Goal: Ask a question: Seek information or help from site administrators or community

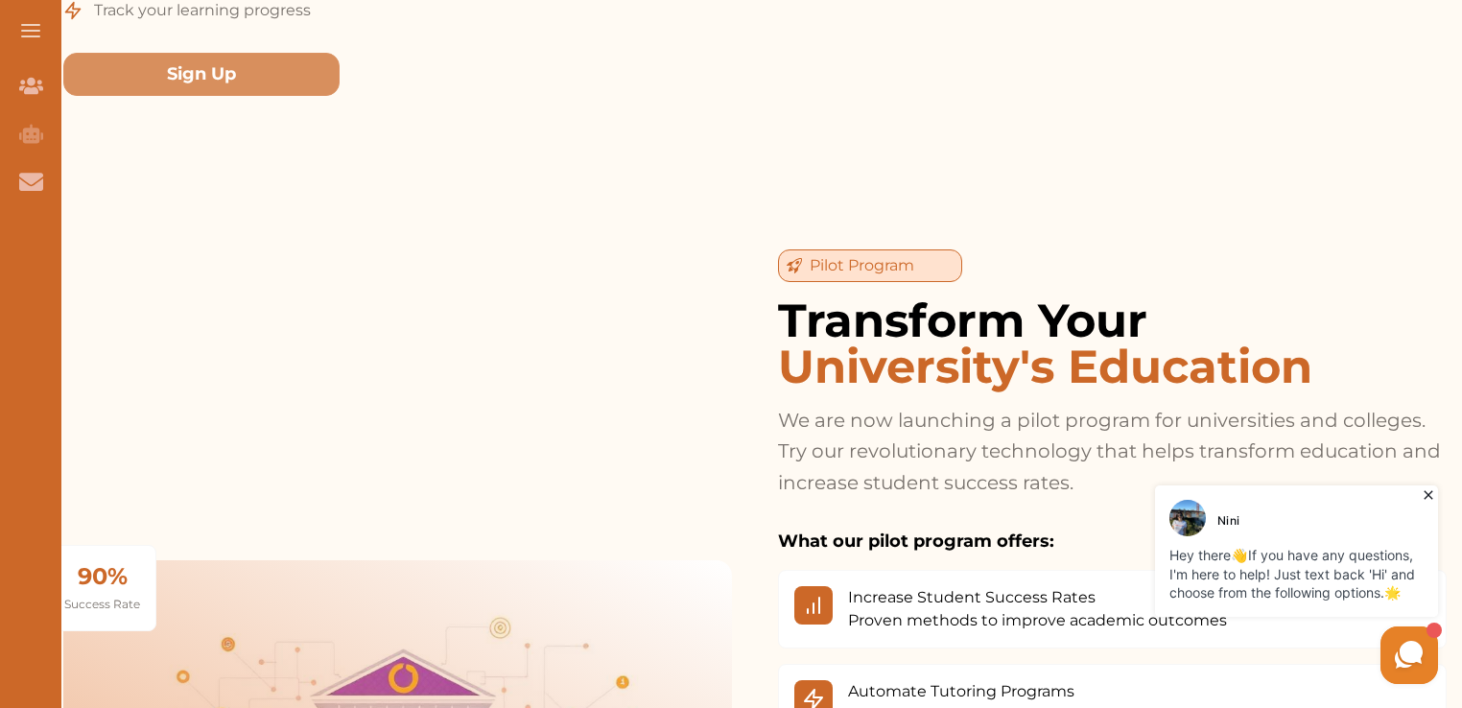
scroll to position [2687, 0]
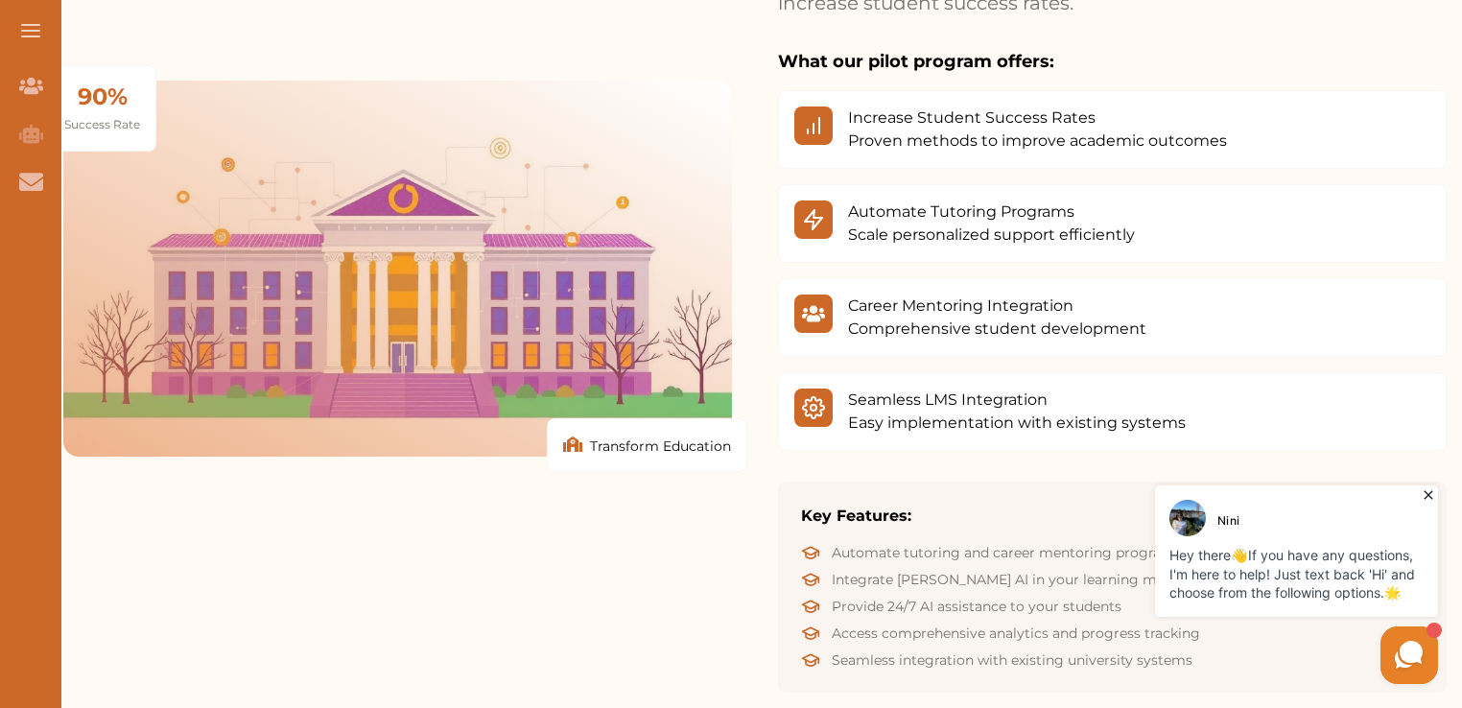
click at [1406, 633] on picture at bounding box center [1410, 656] width 58 height 58
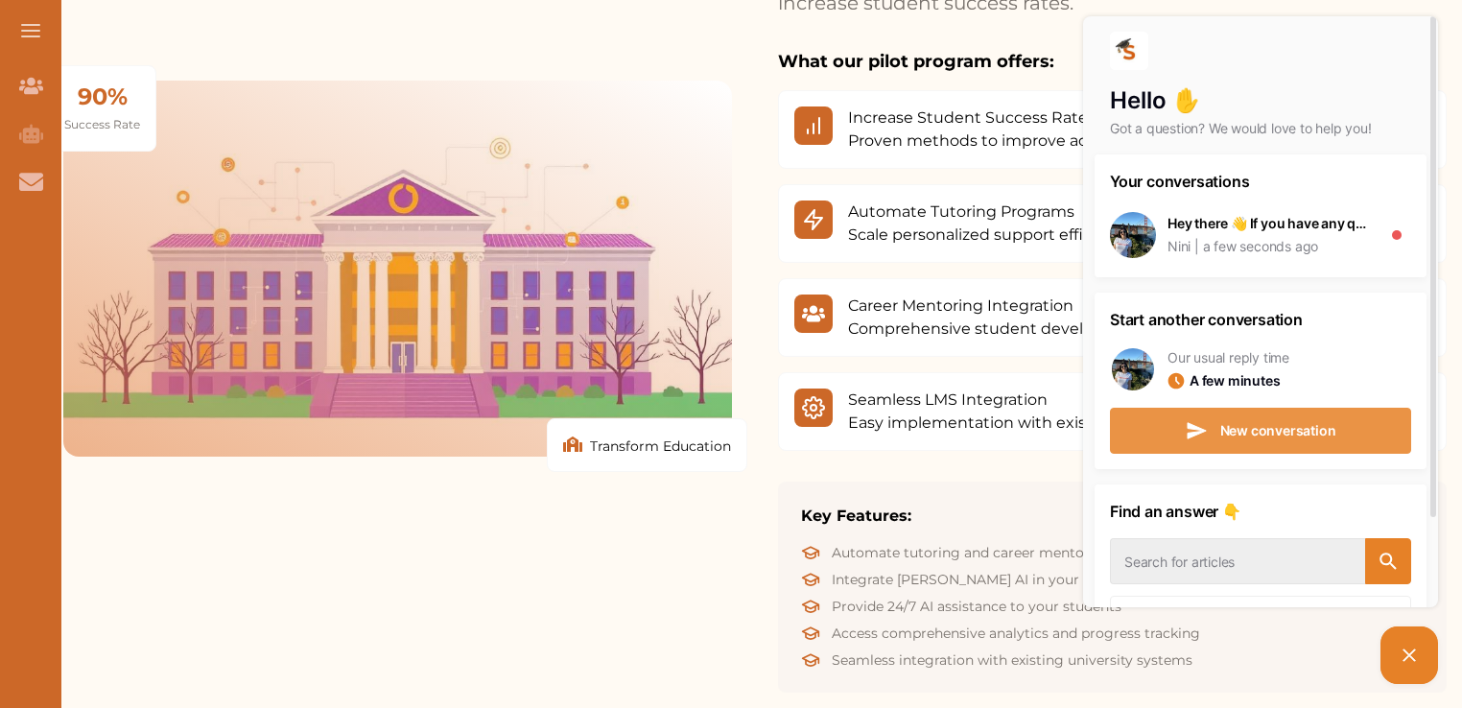
click at [1232, 427] on span "New conversation" at bounding box center [1278, 430] width 116 height 13
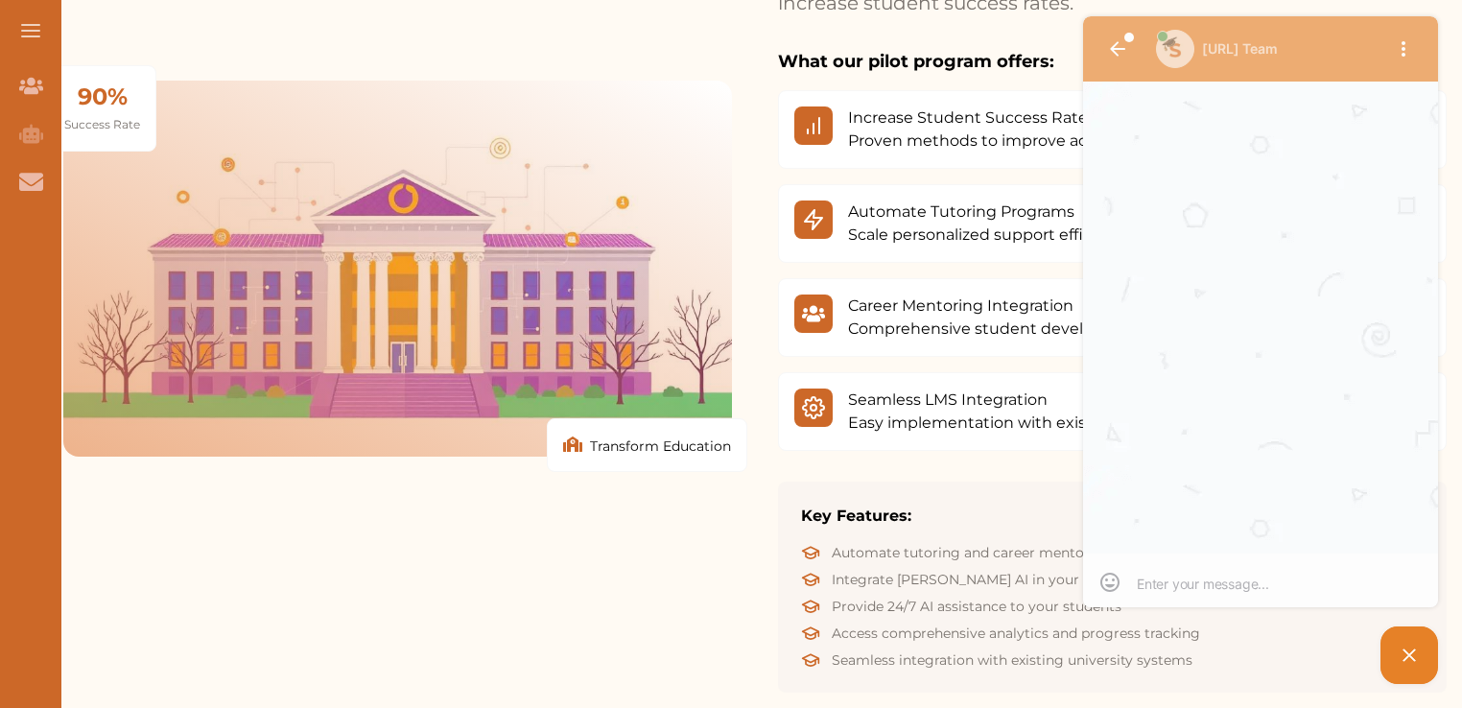
scroll to position [0, 0]
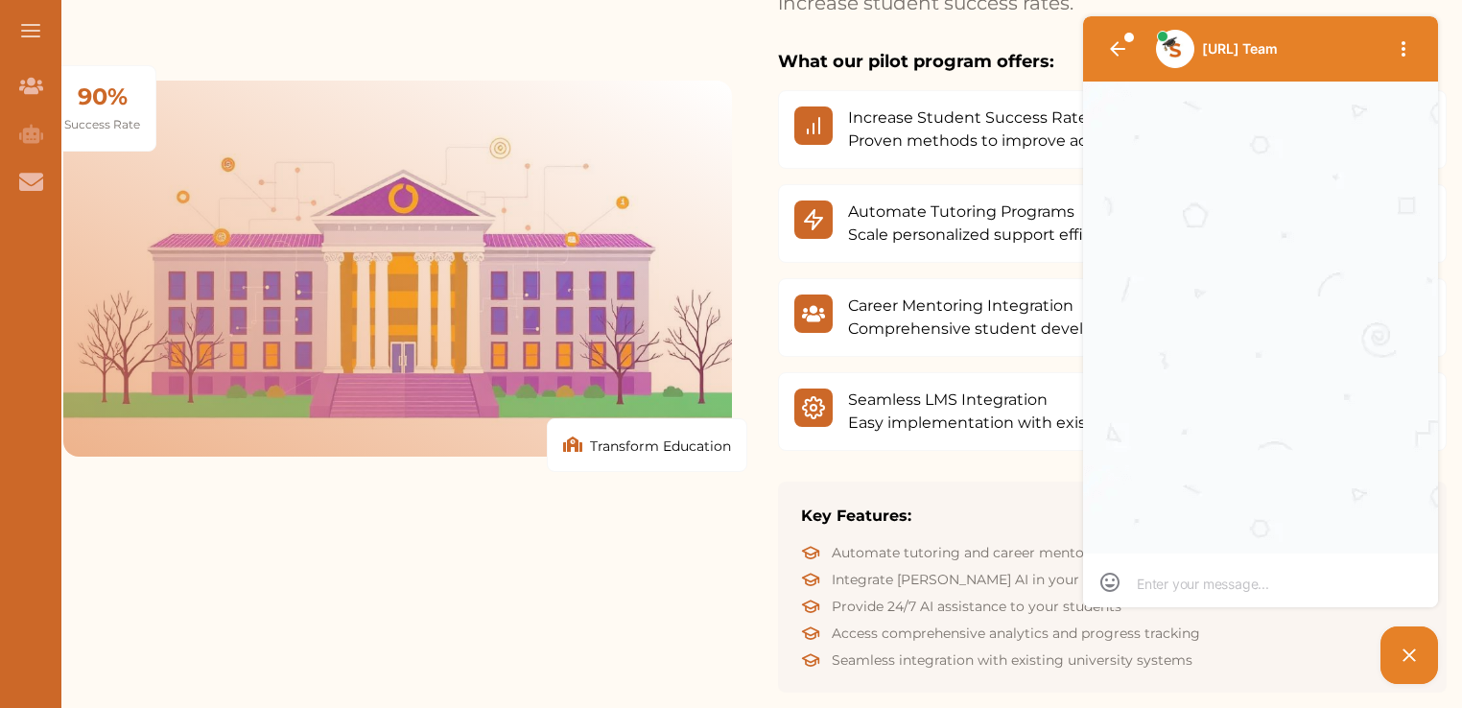
type textarea "h"
type textarea "ho"
type textarea "how"
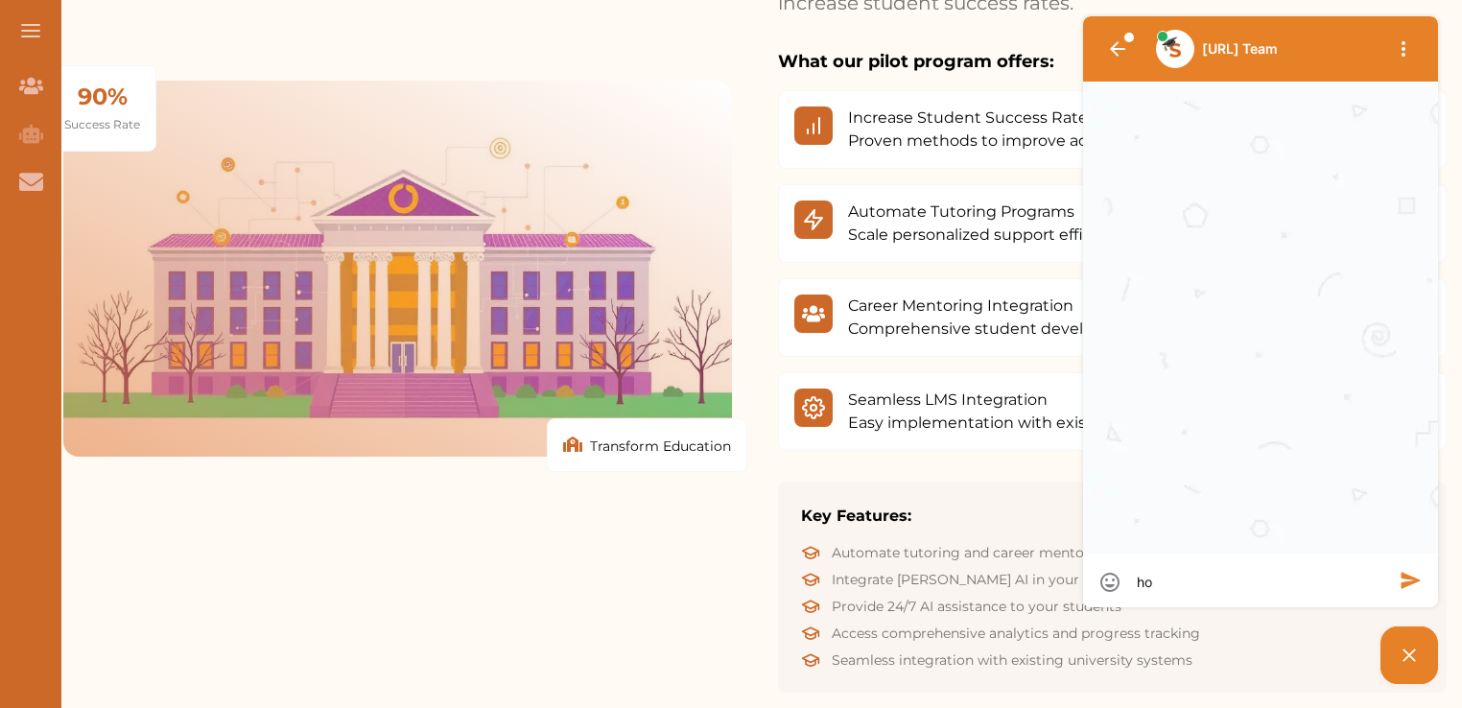
type textarea "how"
type textarea "how m"
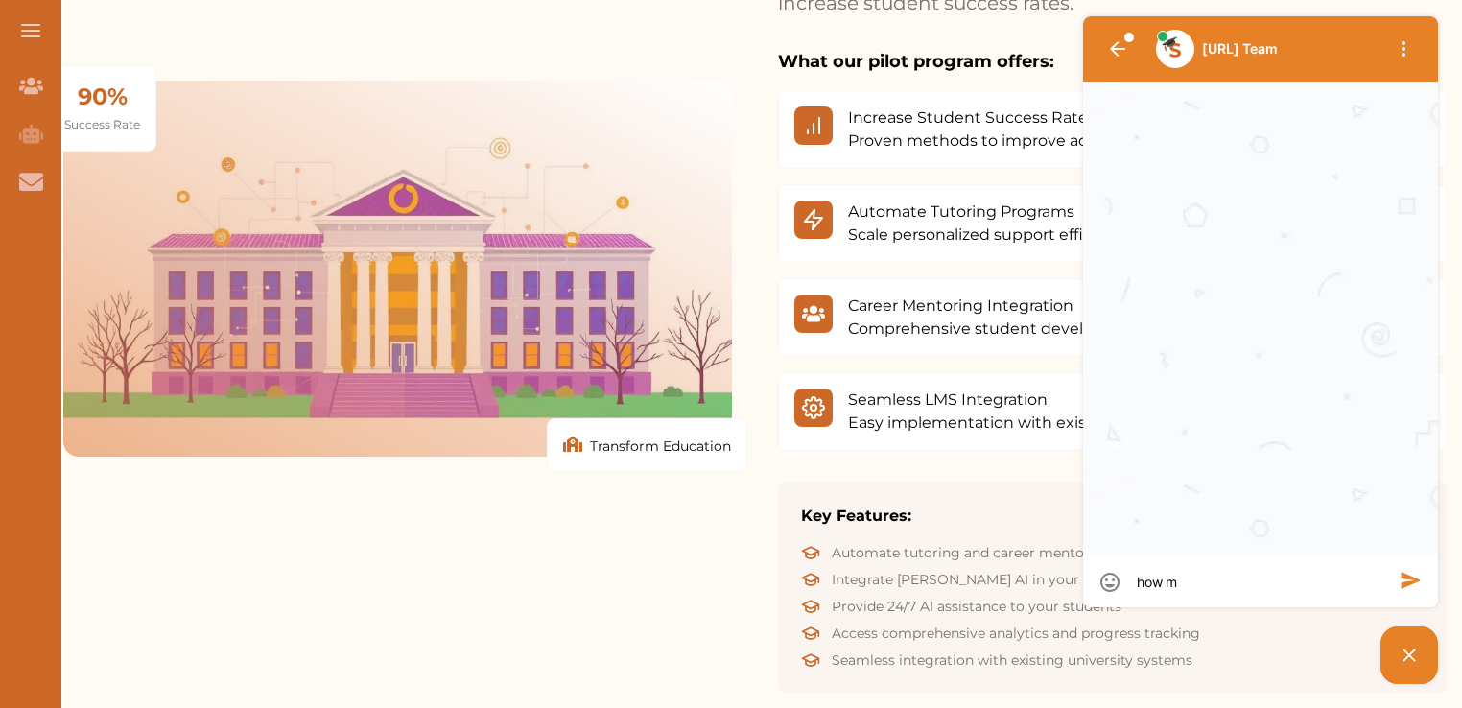
type textarea "how mu"
type textarea "how muc"
type textarea "how much"
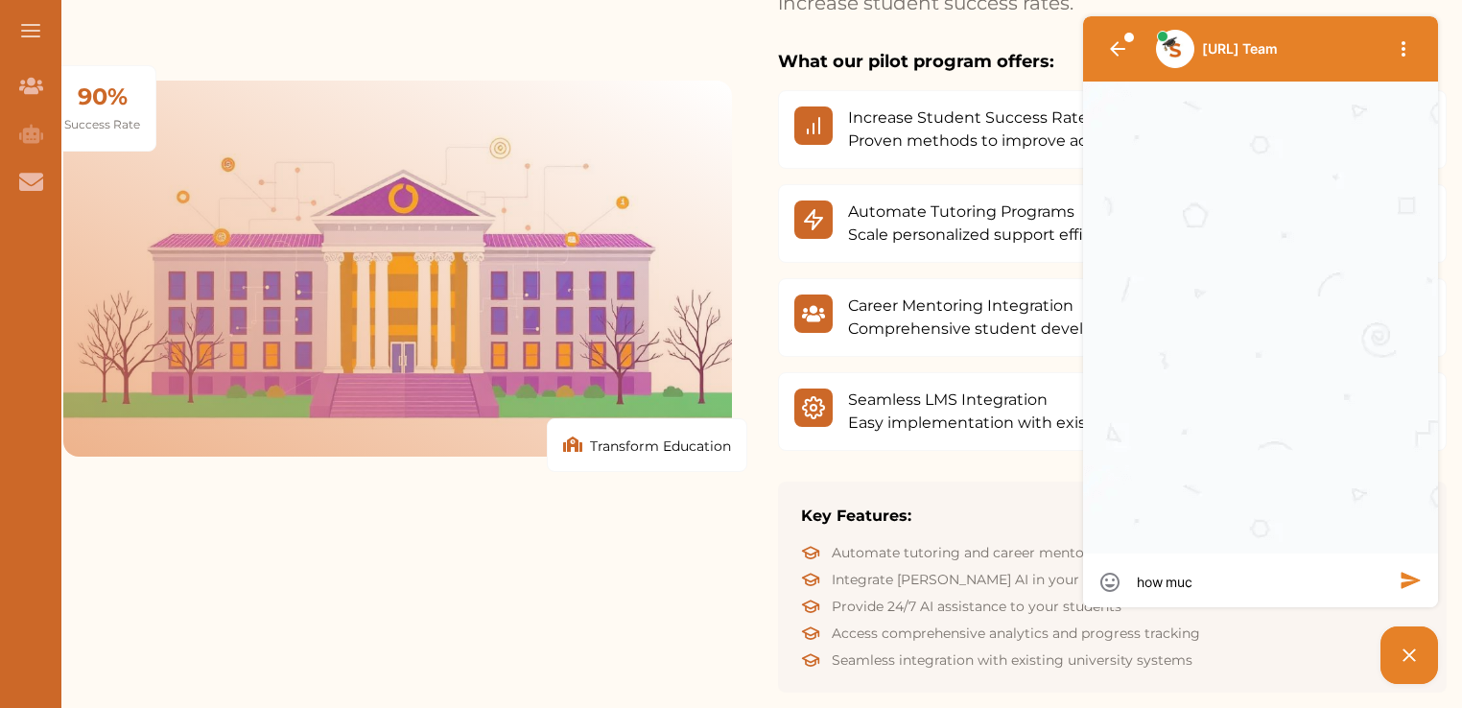
type textarea "how much"
type textarea "how much i"
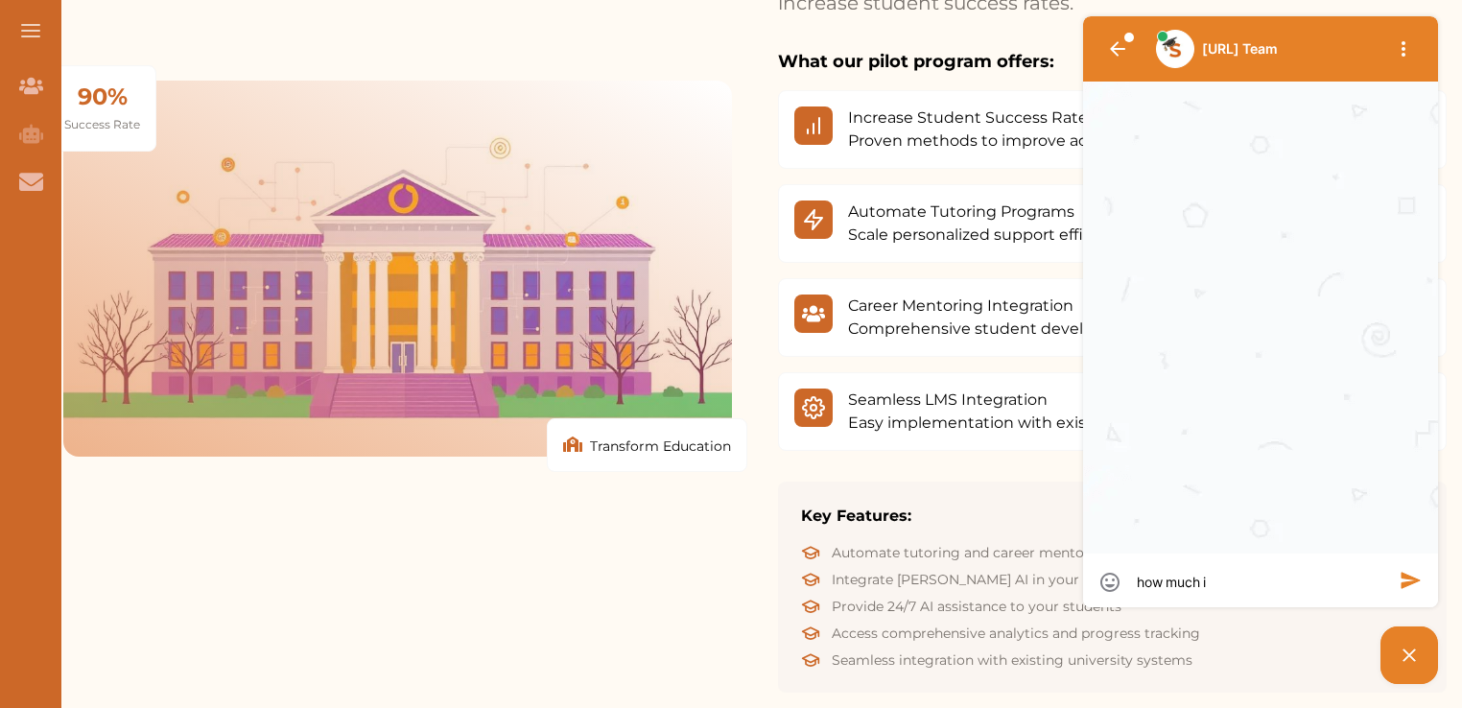
type textarea "how much is"
type textarea "how much is y"
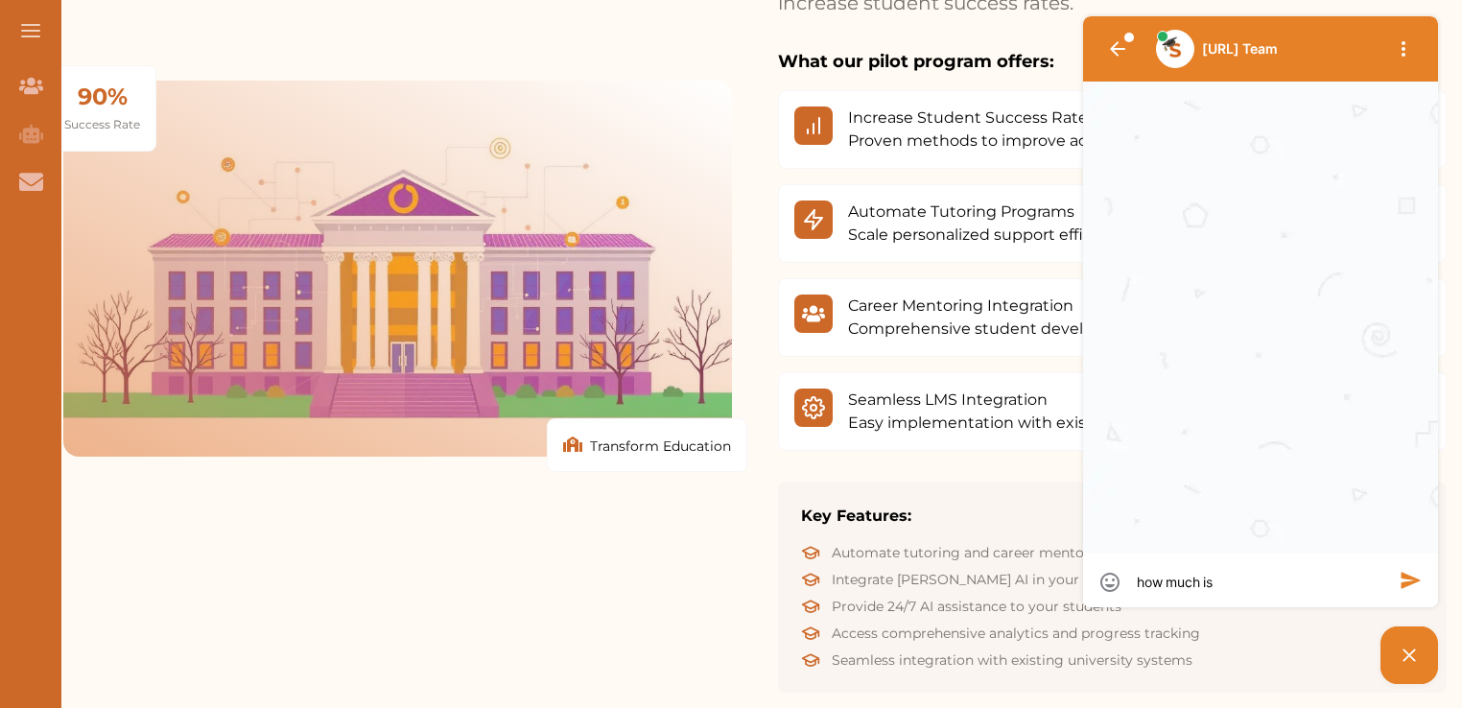
type textarea "how much is y"
type textarea "how much is yo"
type textarea "how much is you"
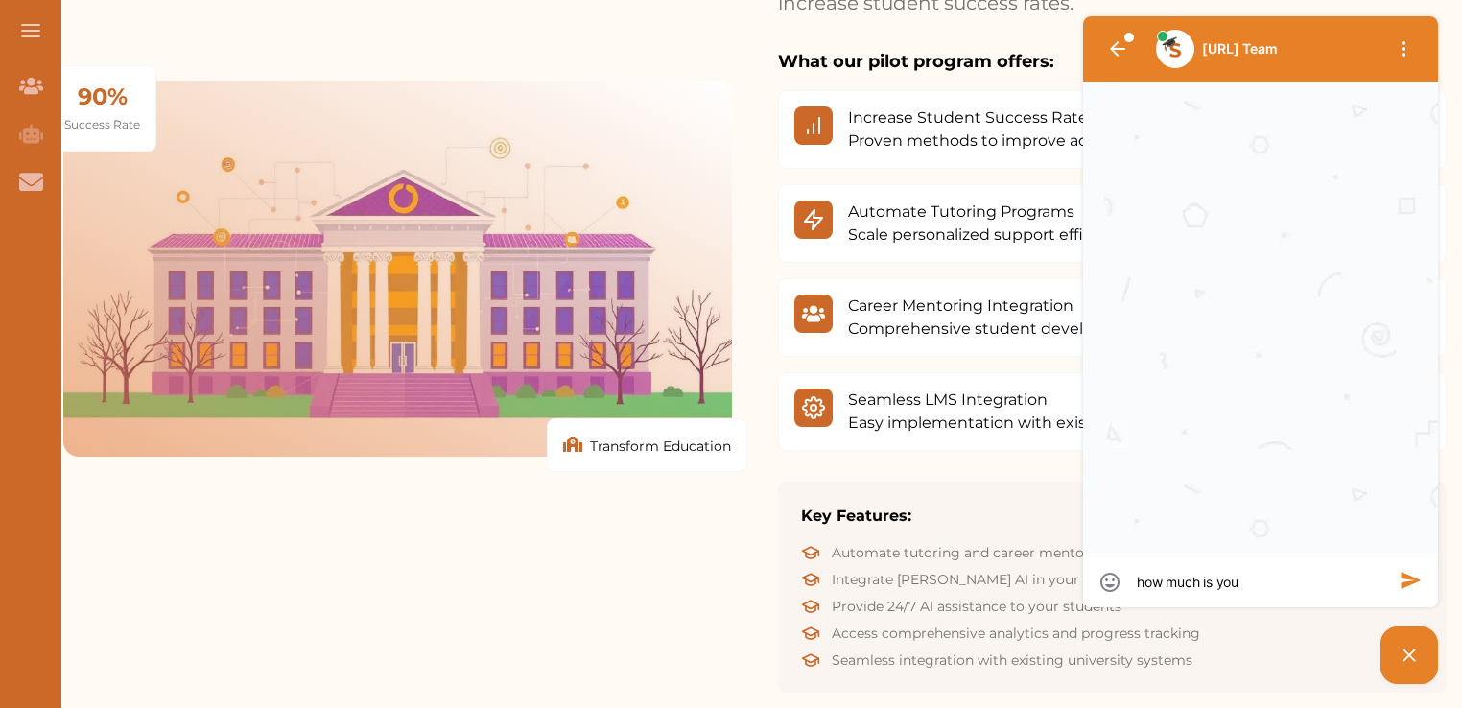
type textarea "how much is your"
type textarea "how much is your p"
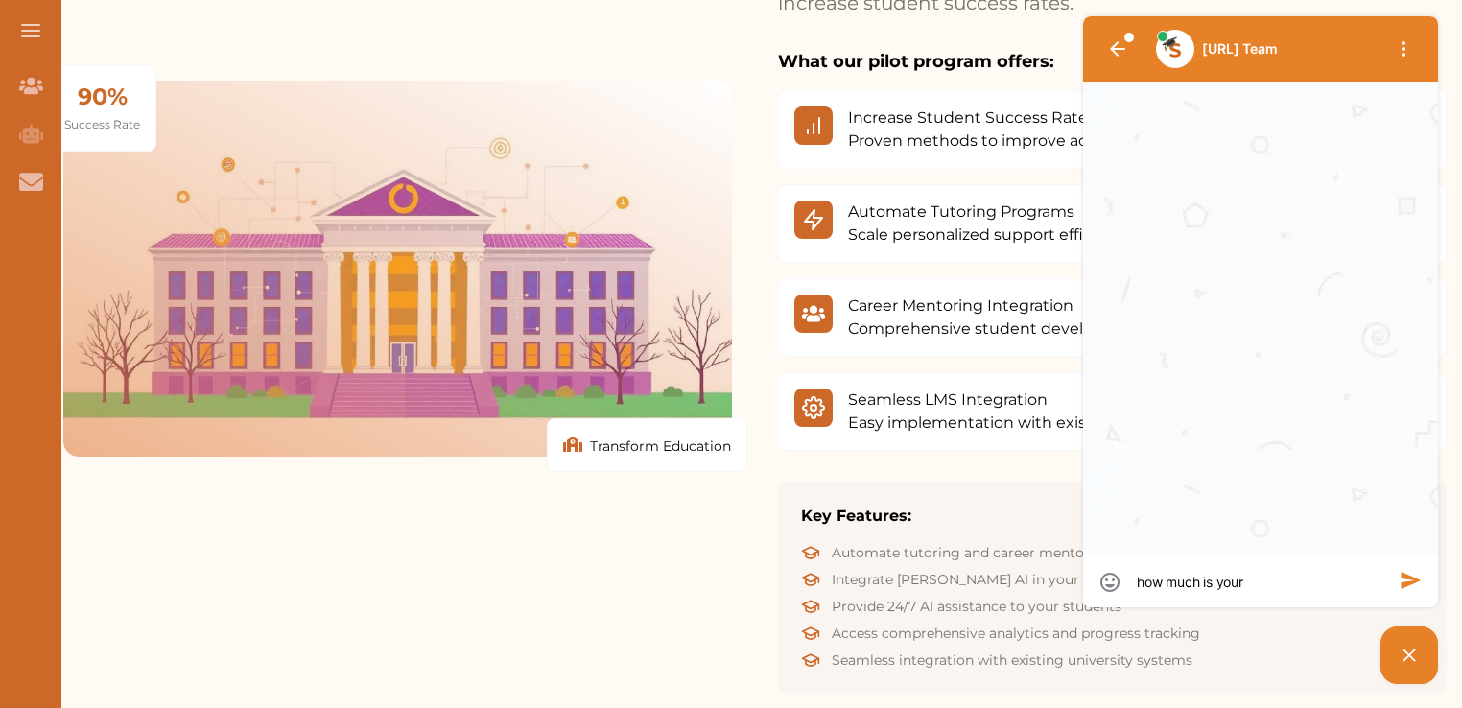
type textarea "how much is your p"
type textarea "how much is your pr"
type textarea "how much is your pre"
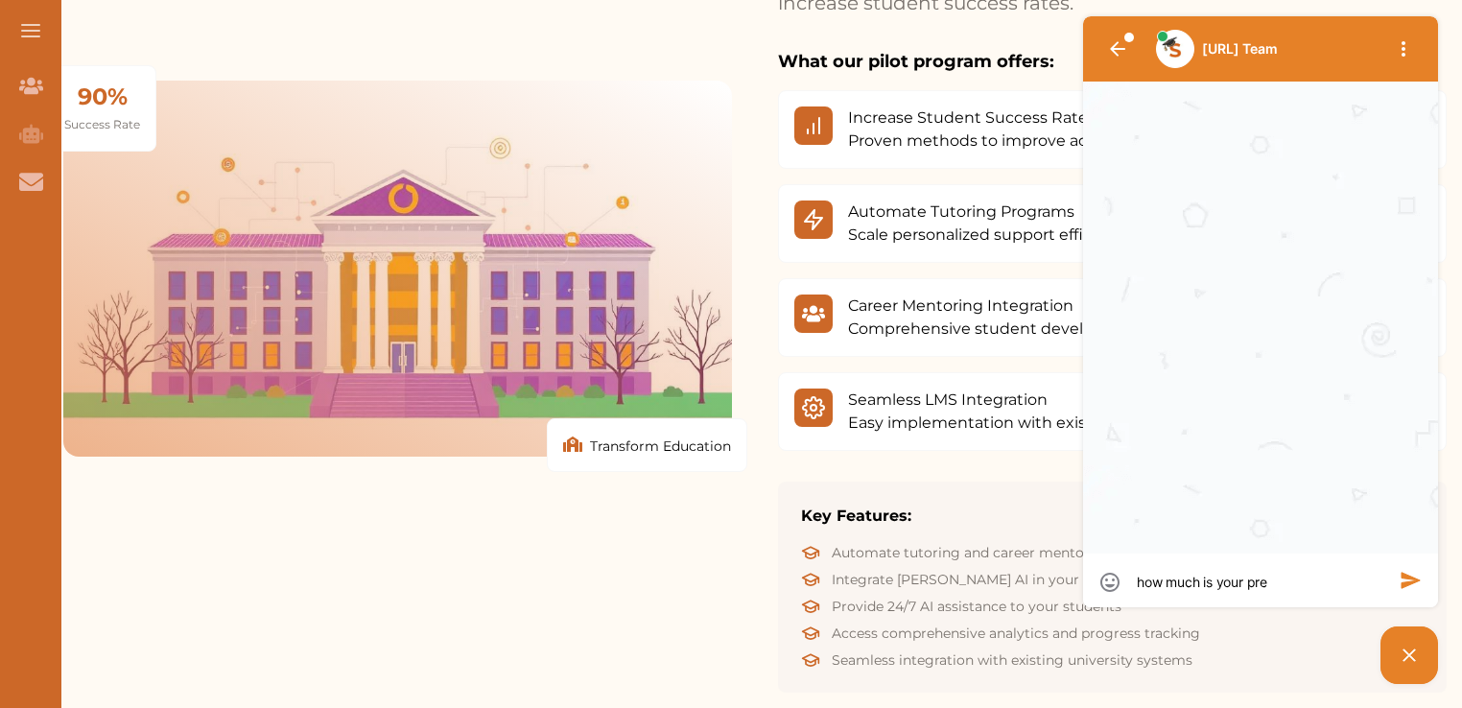
type textarea "how much is your prem"
type textarea "how much is your premi"
type textarea "how much is your premiu"
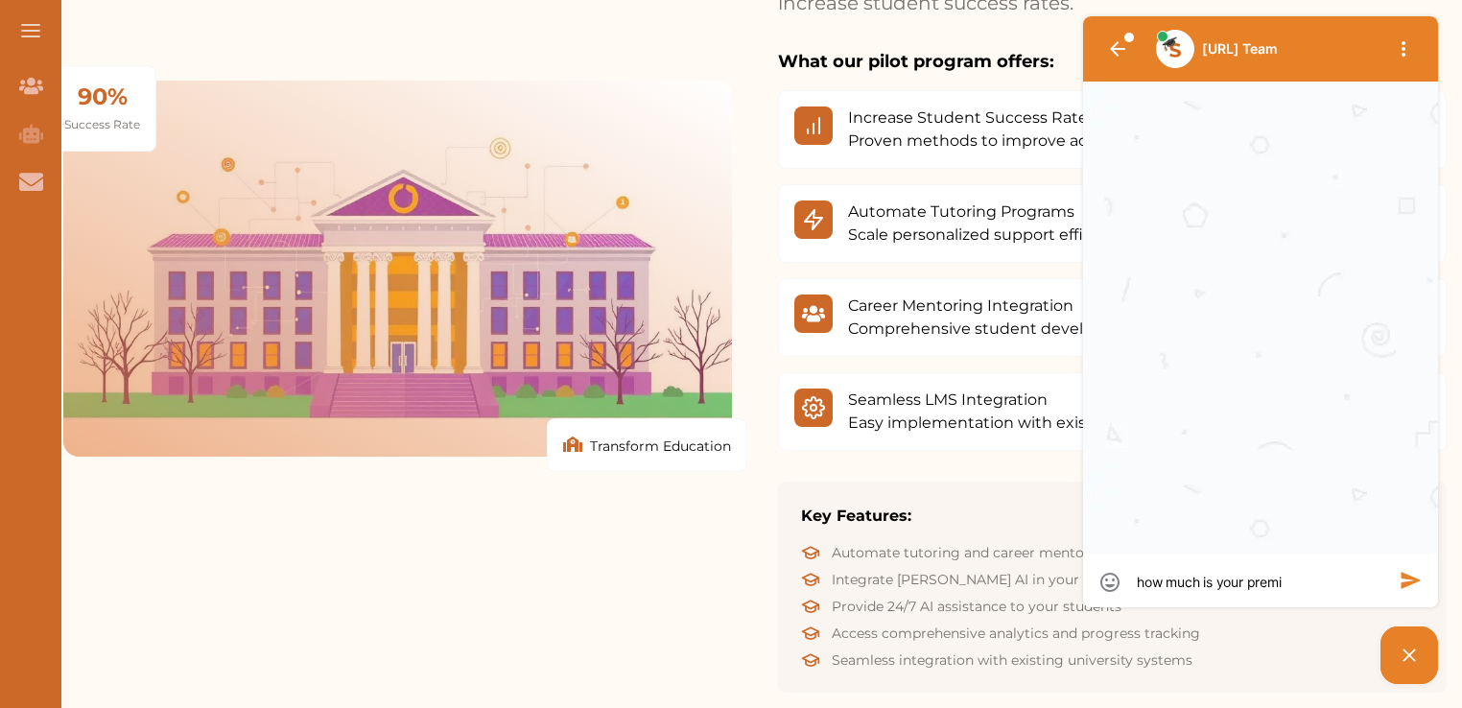
type textarea "how much is your premiu"
type textarea "how much is your premium"
type textarea "how much is your premium?"
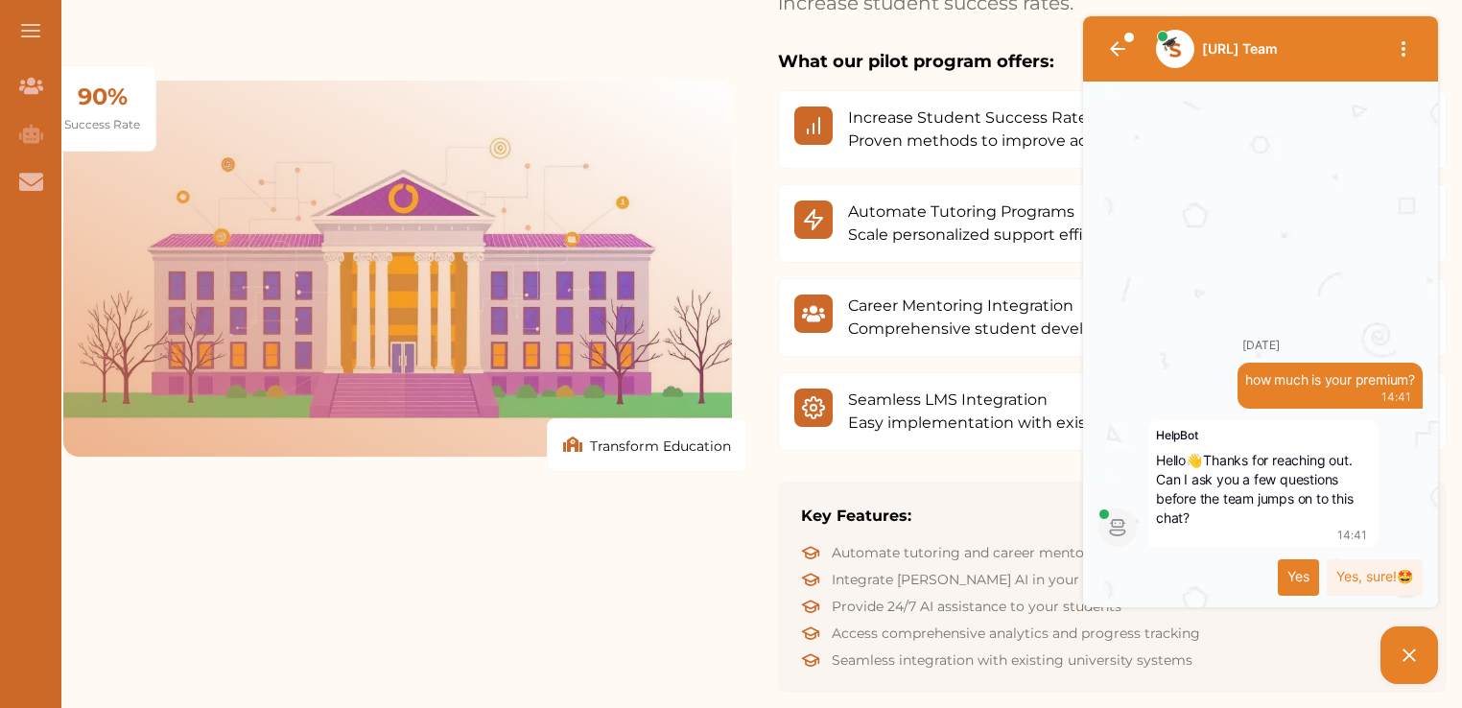
click at [1299, 568] on div "Yes" at bounding box center [1298, 577] width 41 height 36
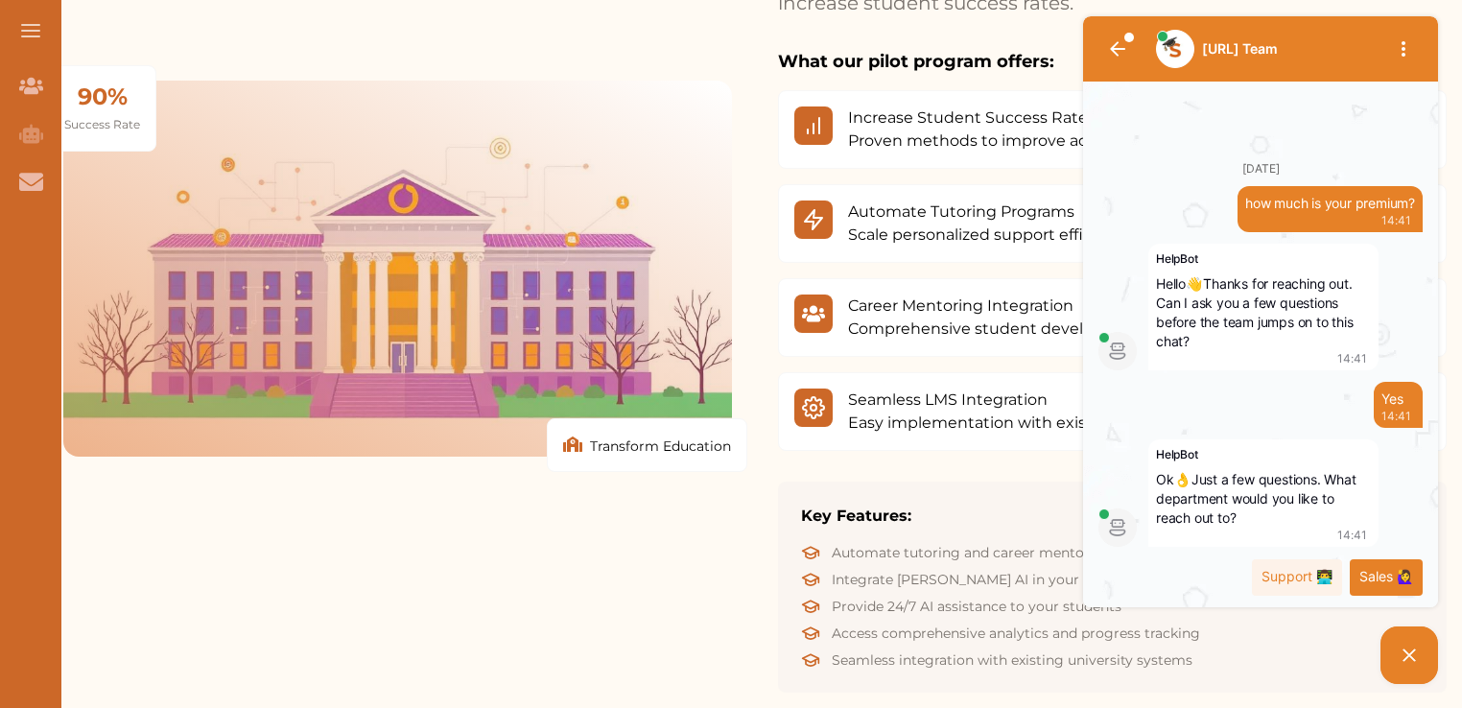
click at [1359, 574] on div "Sales 🙋‍♀️" at bounding box center [1386, 577] width 73 height 36
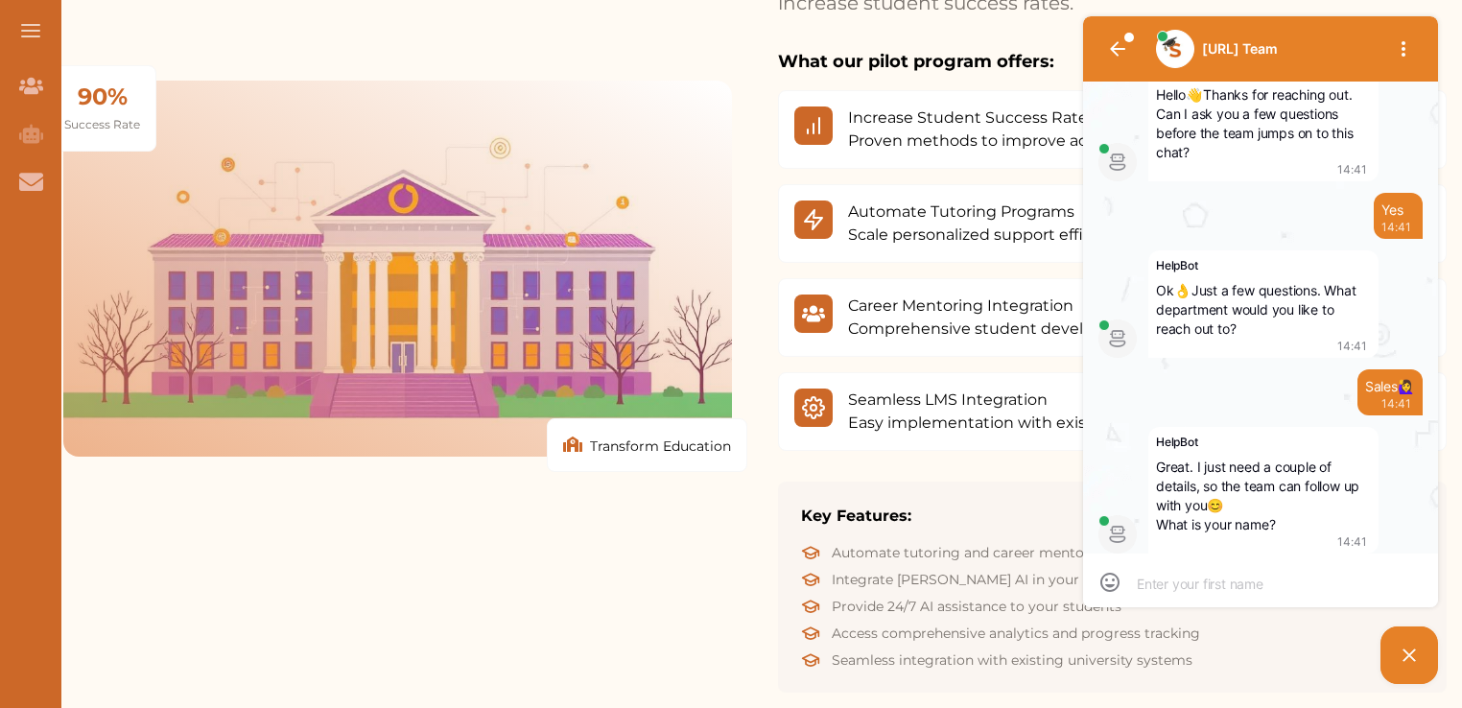
click at [1222, 583] on textarea at bounding box center [1261, 583] width 248 height 17
type textarea "T"
type textarea "Tu"
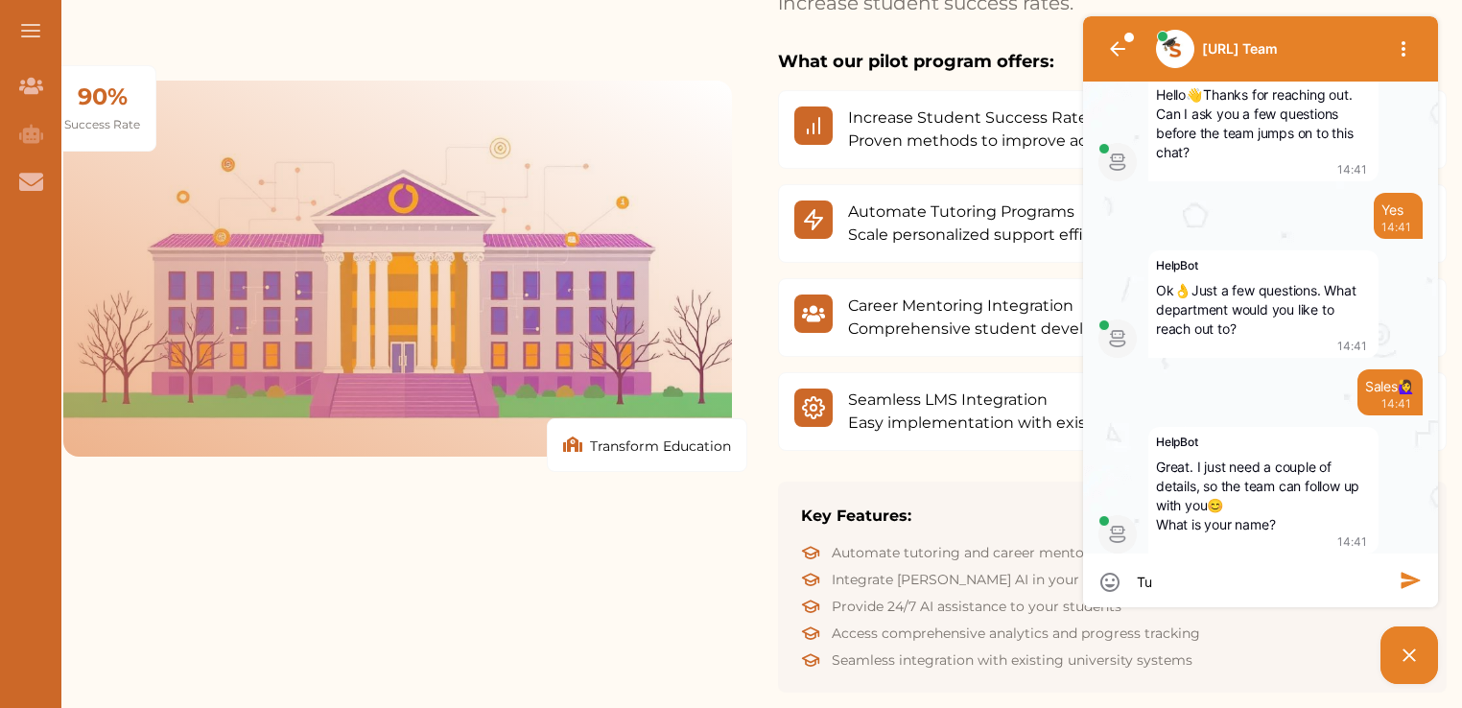
type textarea "Tuj"
type textarea "Tu"
type textarea "Tum"
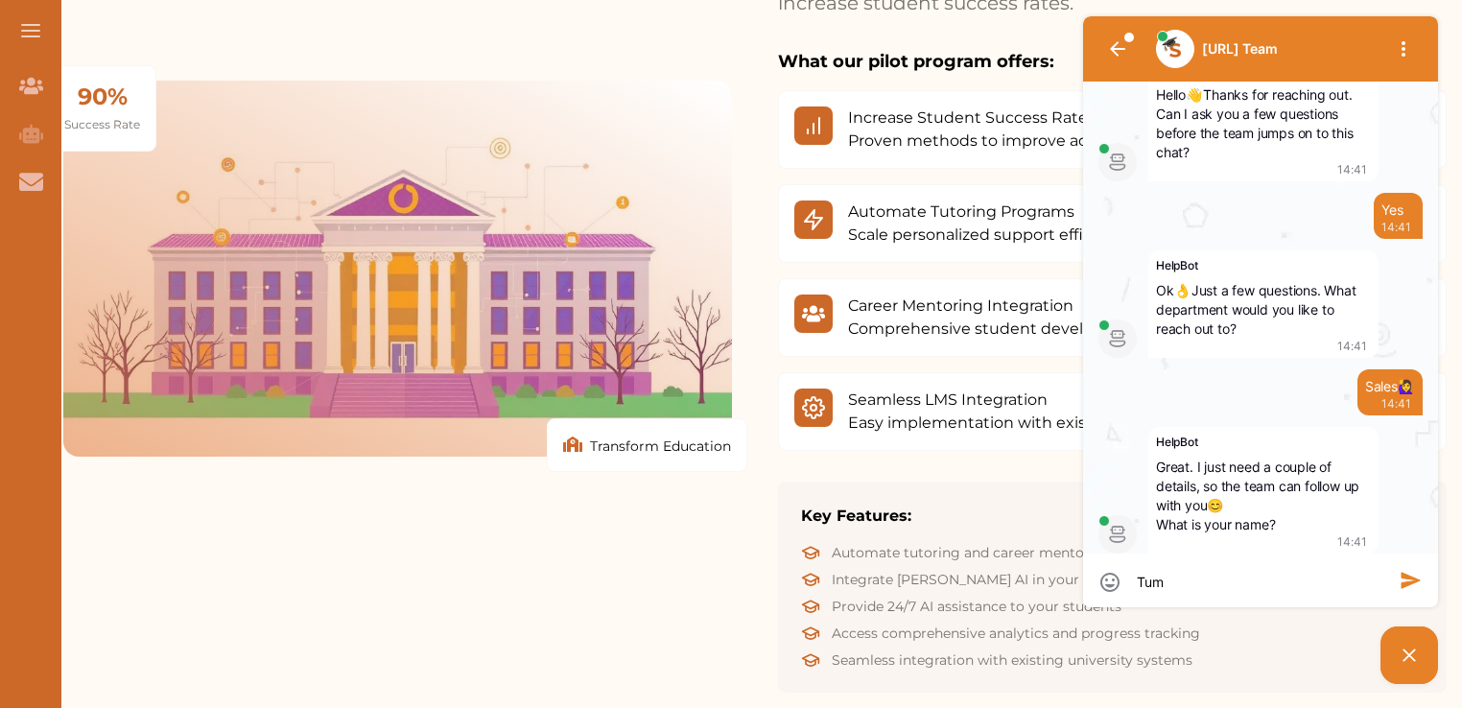
type textarea "Tum"
type textarea "Tume"
type textarea "Tumel"
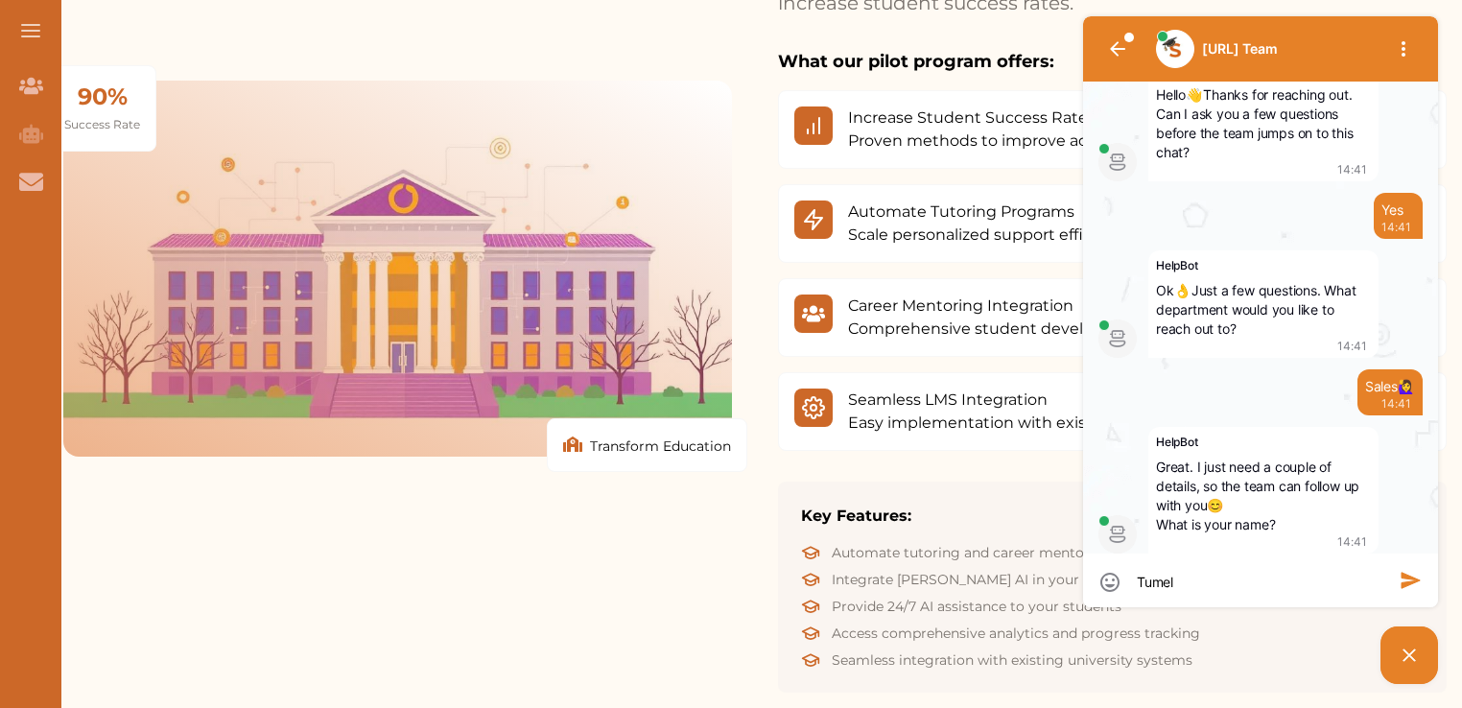
type textarea "Tumelo"
type textarea "Tumelo A"
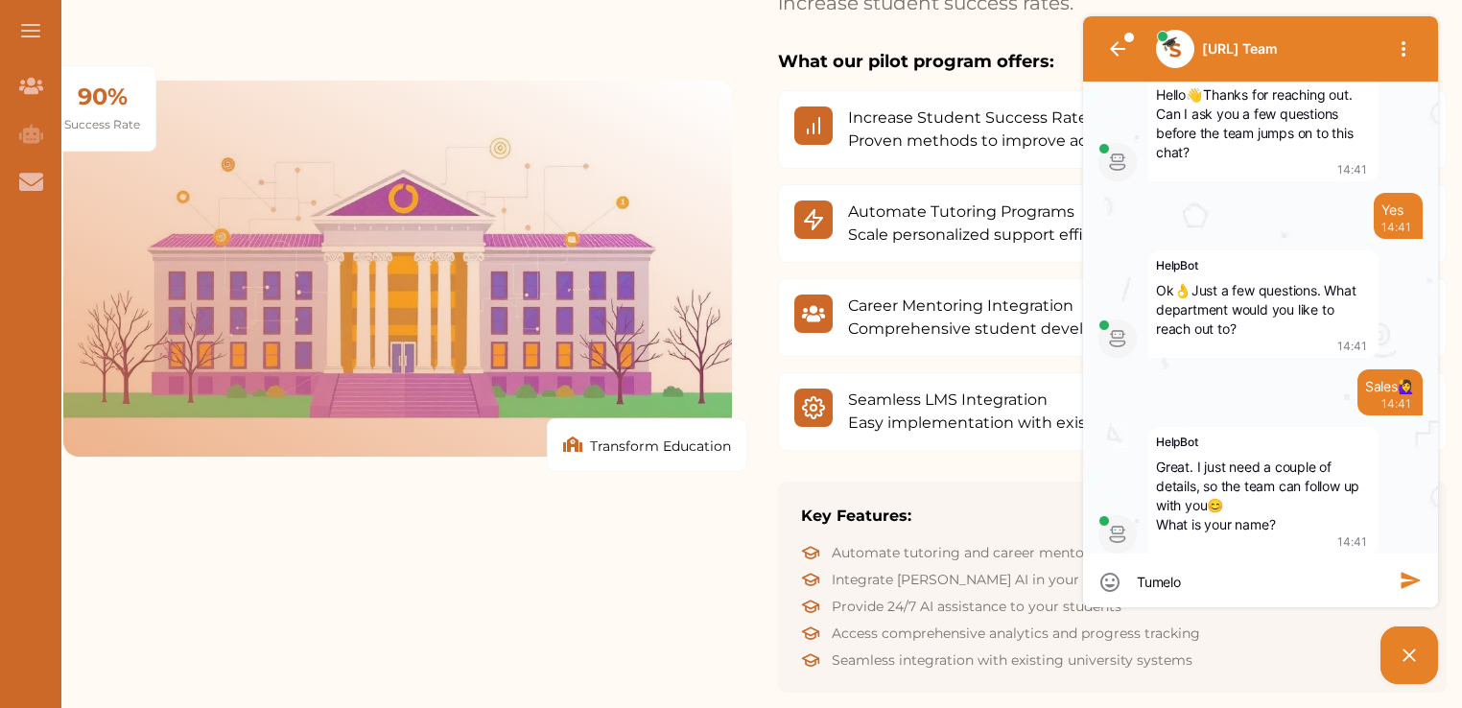
type textarea "Tumelo A"
type textarea "Tumelo Aw"
type textarea "Tumelo Awe"
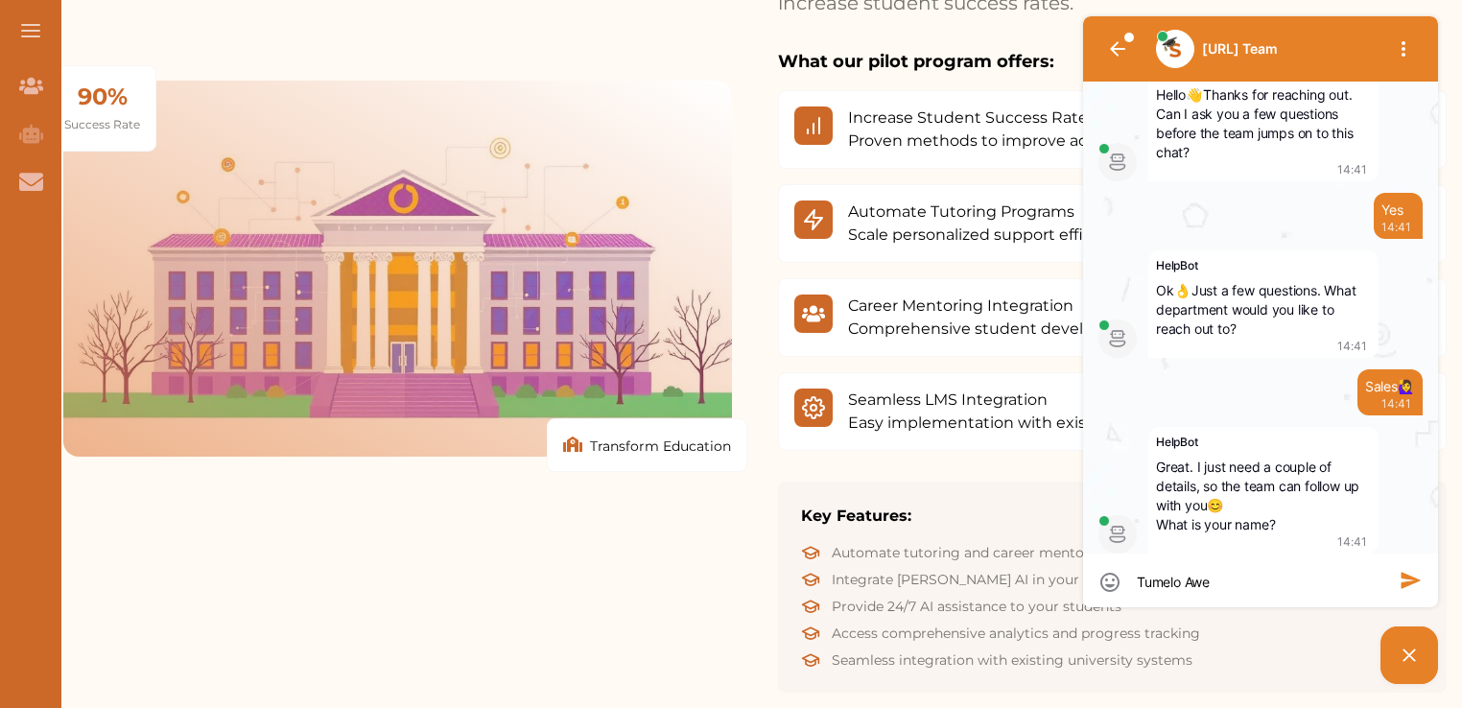
type textarea "Tumelo Awee"
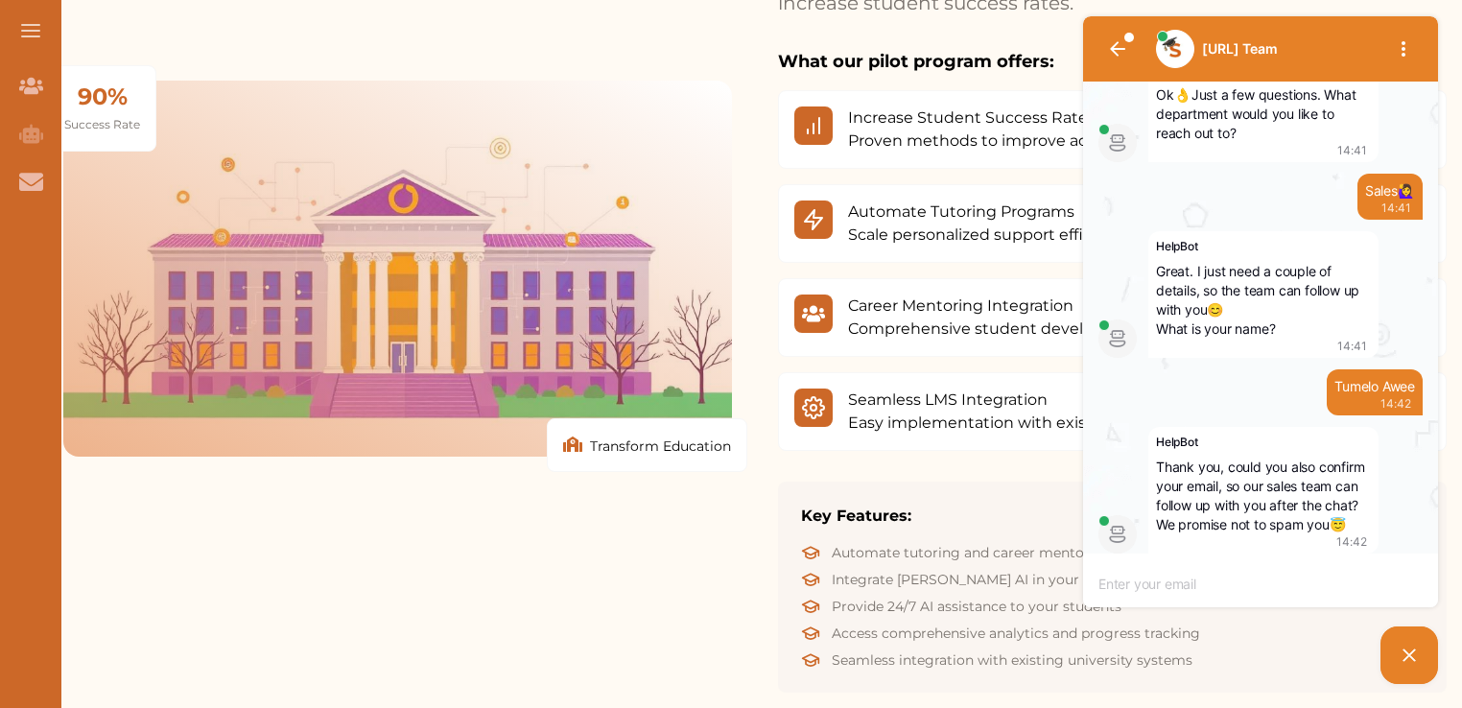
type textarea "a"
type textarea "aw"
type textarea "awe"
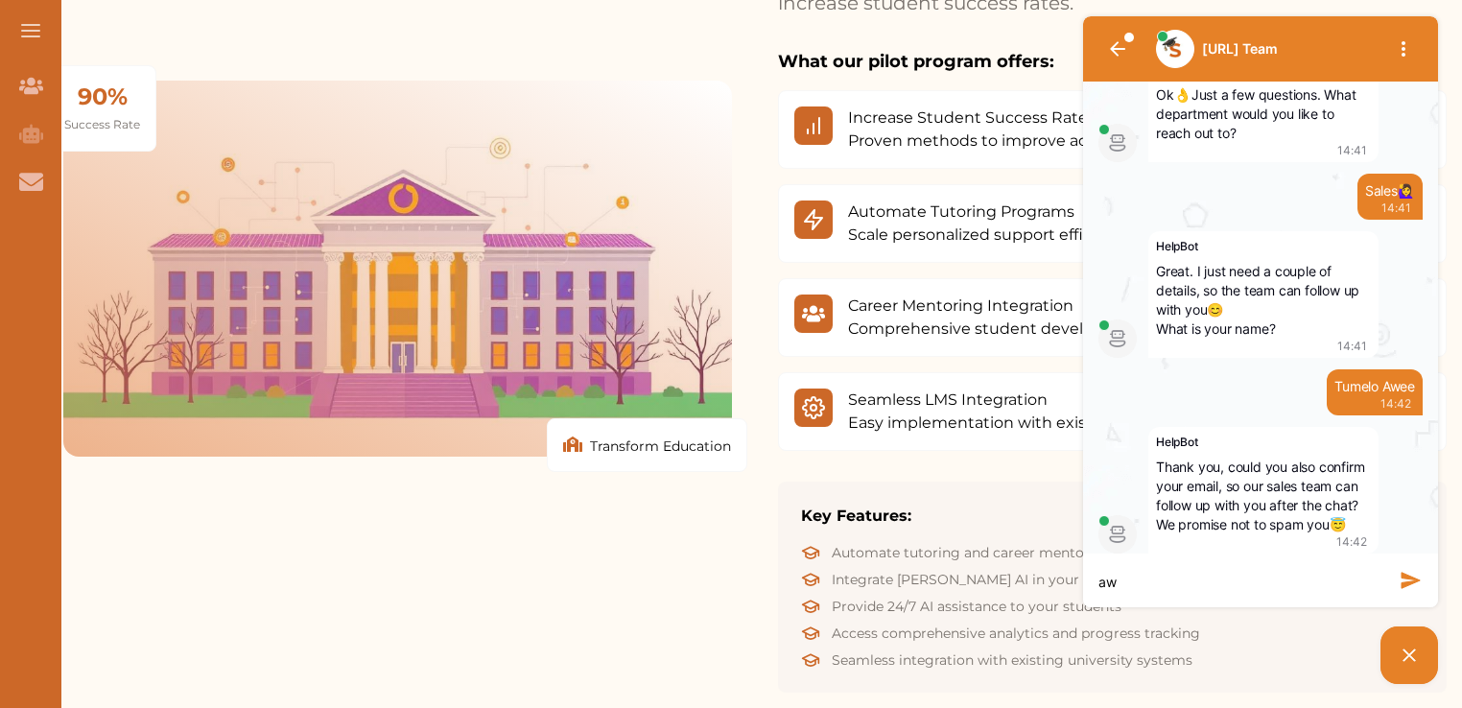
type textarea "awe"
type textarea "awee"
type textarea "aweet"
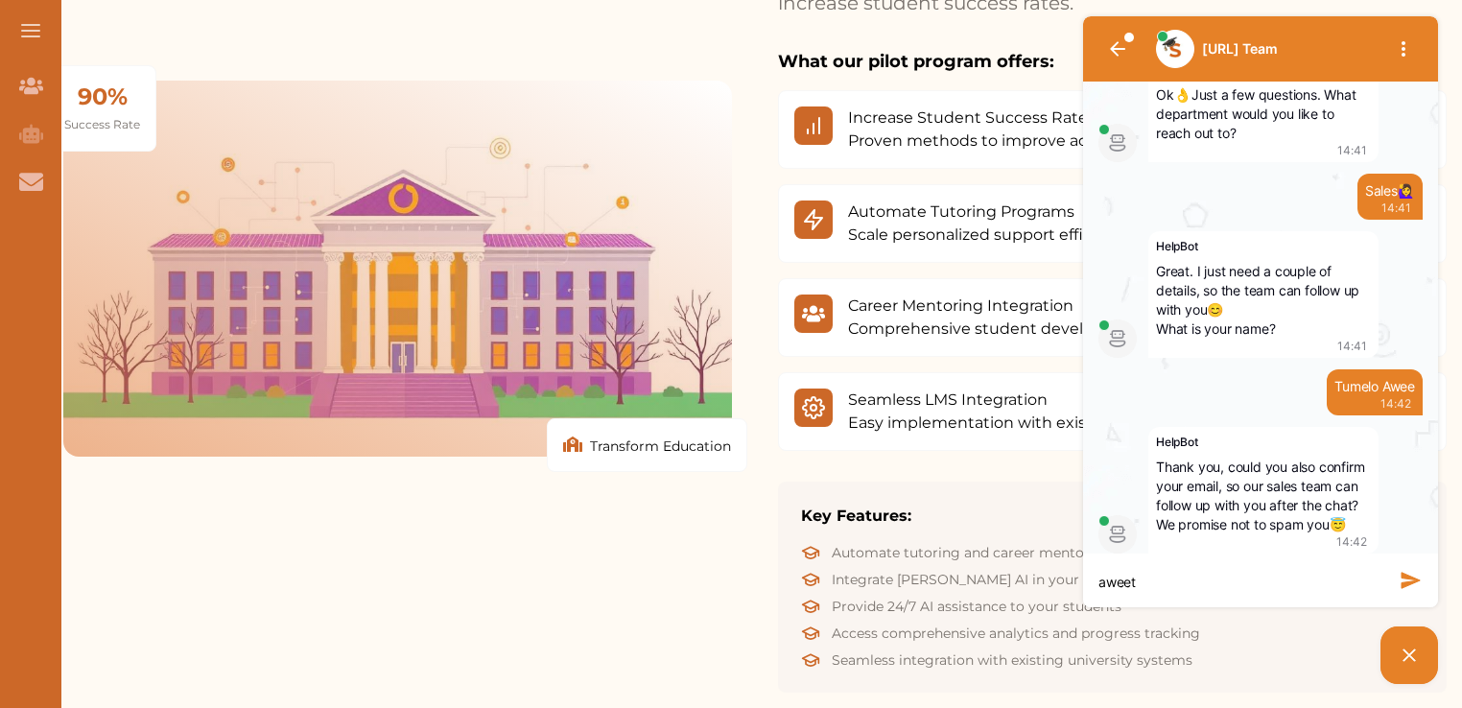
type textarea "aweetu"
type textarea "aweetum"
type textarea "aweetume"
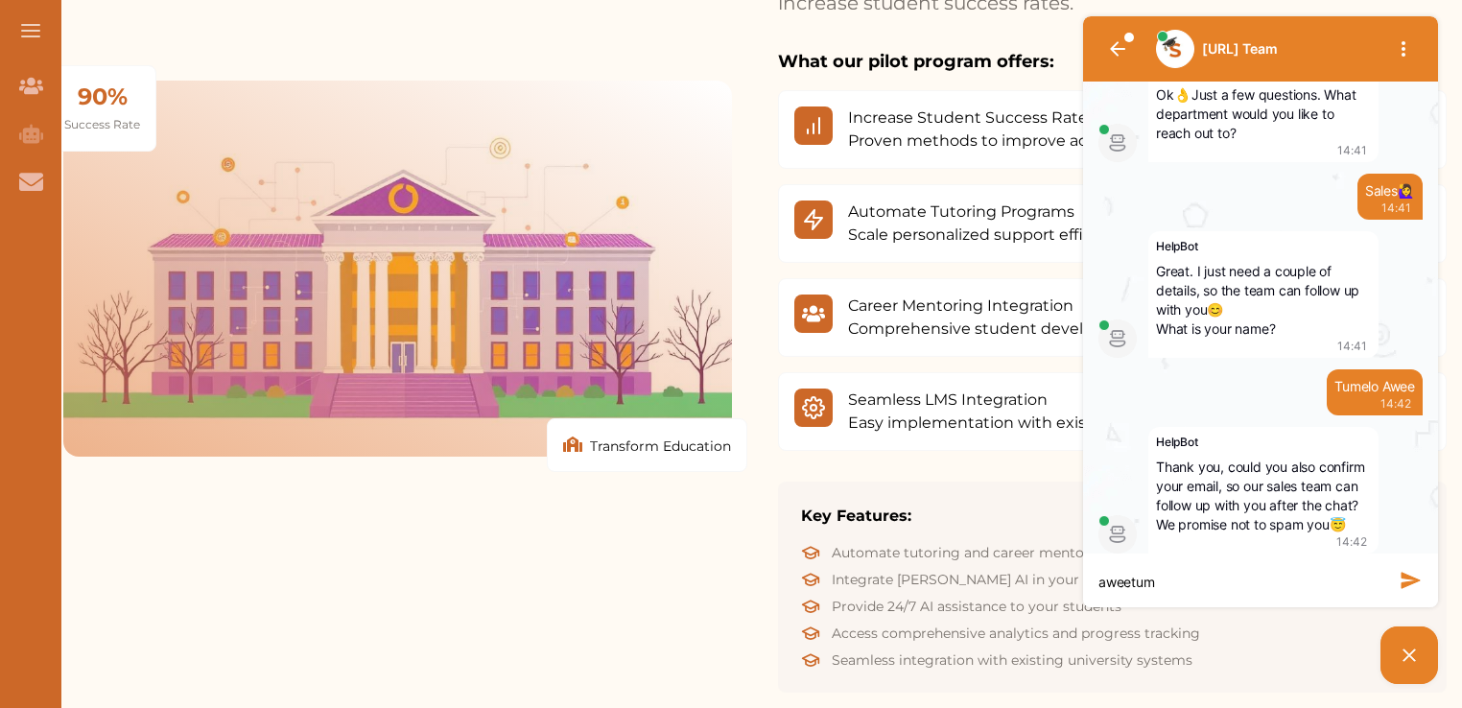
type textarea "aweetume"
type textarea "aweetumel"
type textarea "aweetumelo"
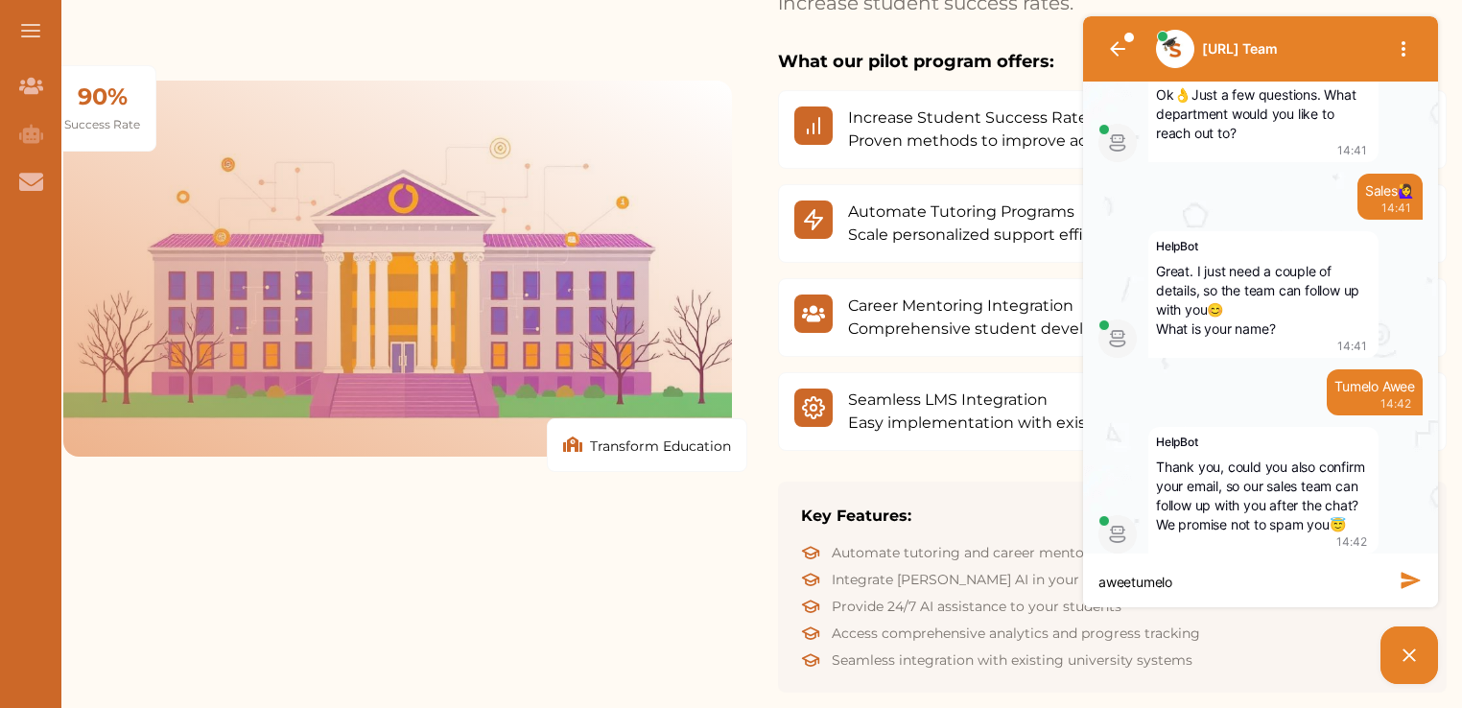
type textarea "aweetumelo@"
type textarea "aweetumelo@o"
type textarea "aweetumelo@ou"
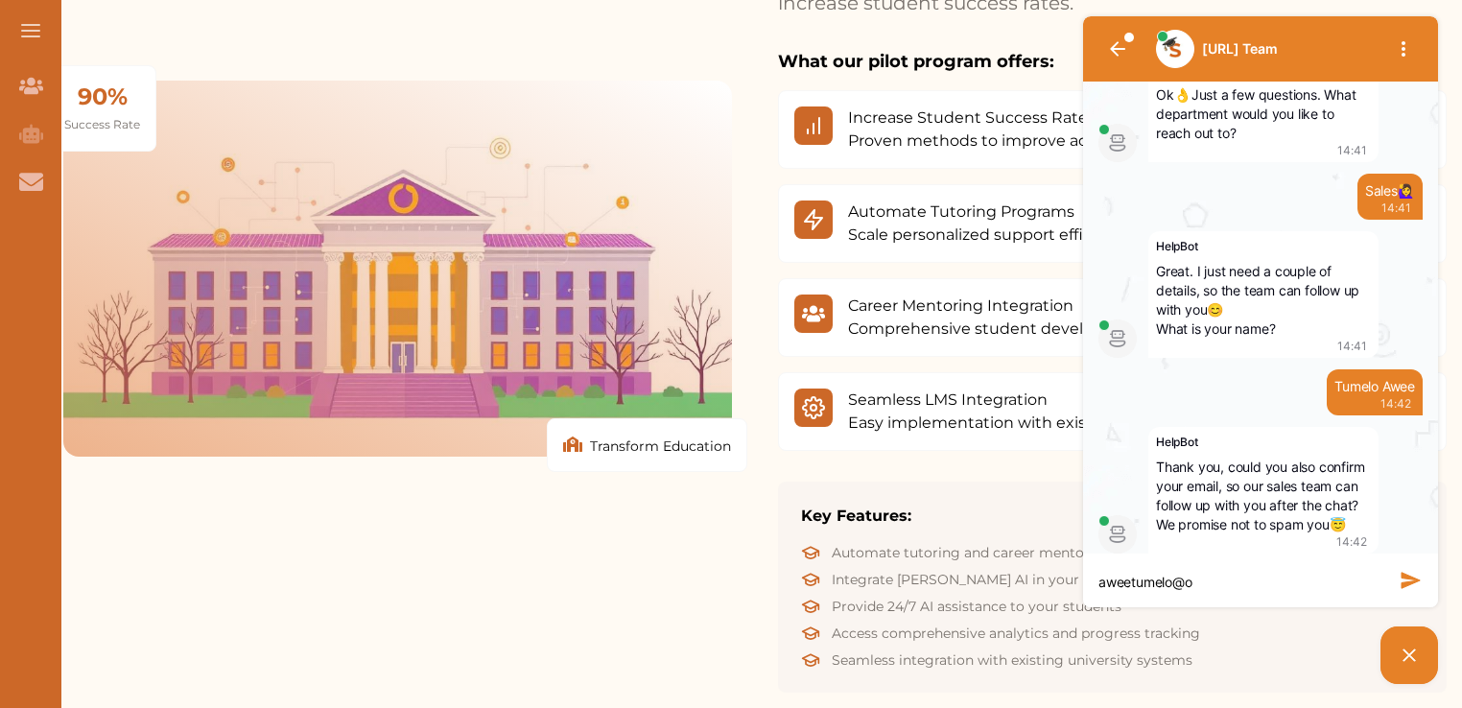
type textarea "aweetumelo@ou"
type textarea "aweetumelo@out"
type textarea "aweetumelo@outl"
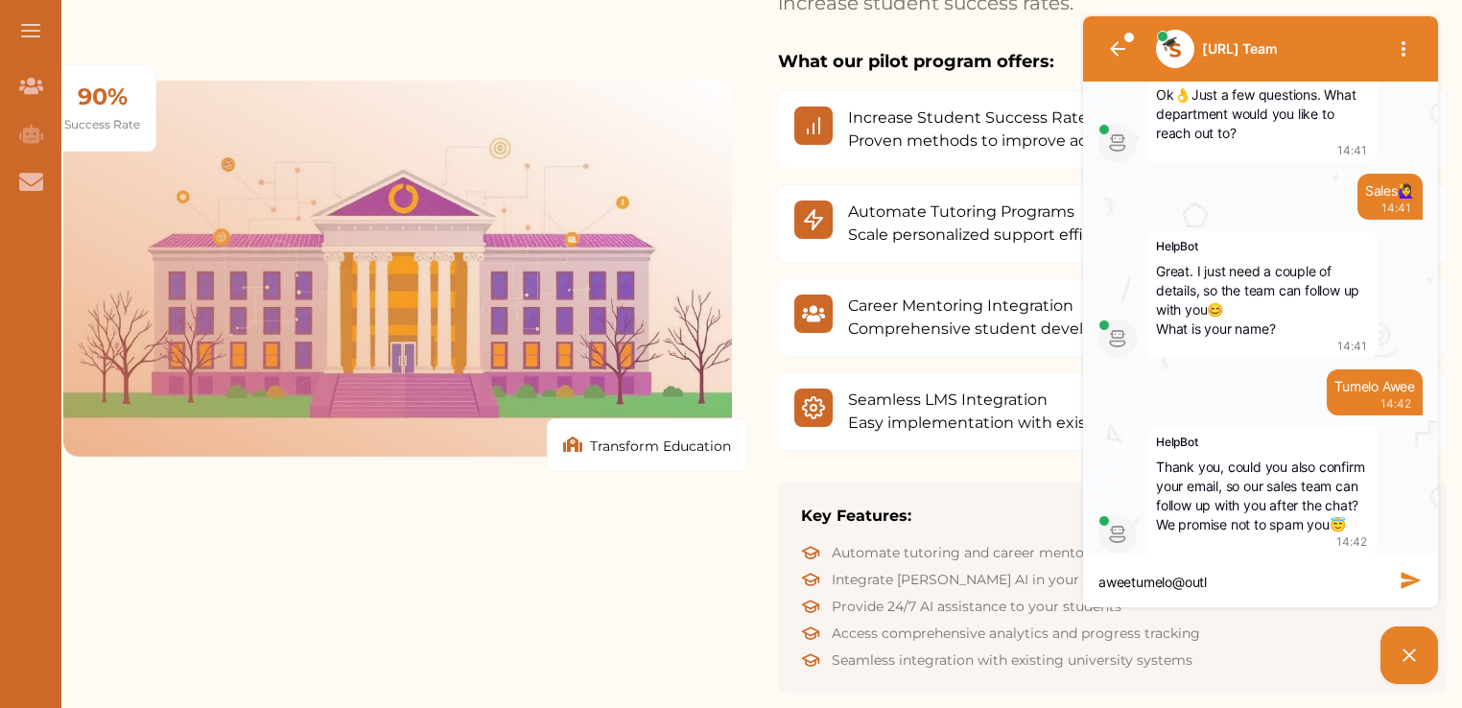
type textarea "aweetumelo@outlo"
type textarea "aweetumelo@outloo"
type textarea "[EMAIL_ADDRESS]"
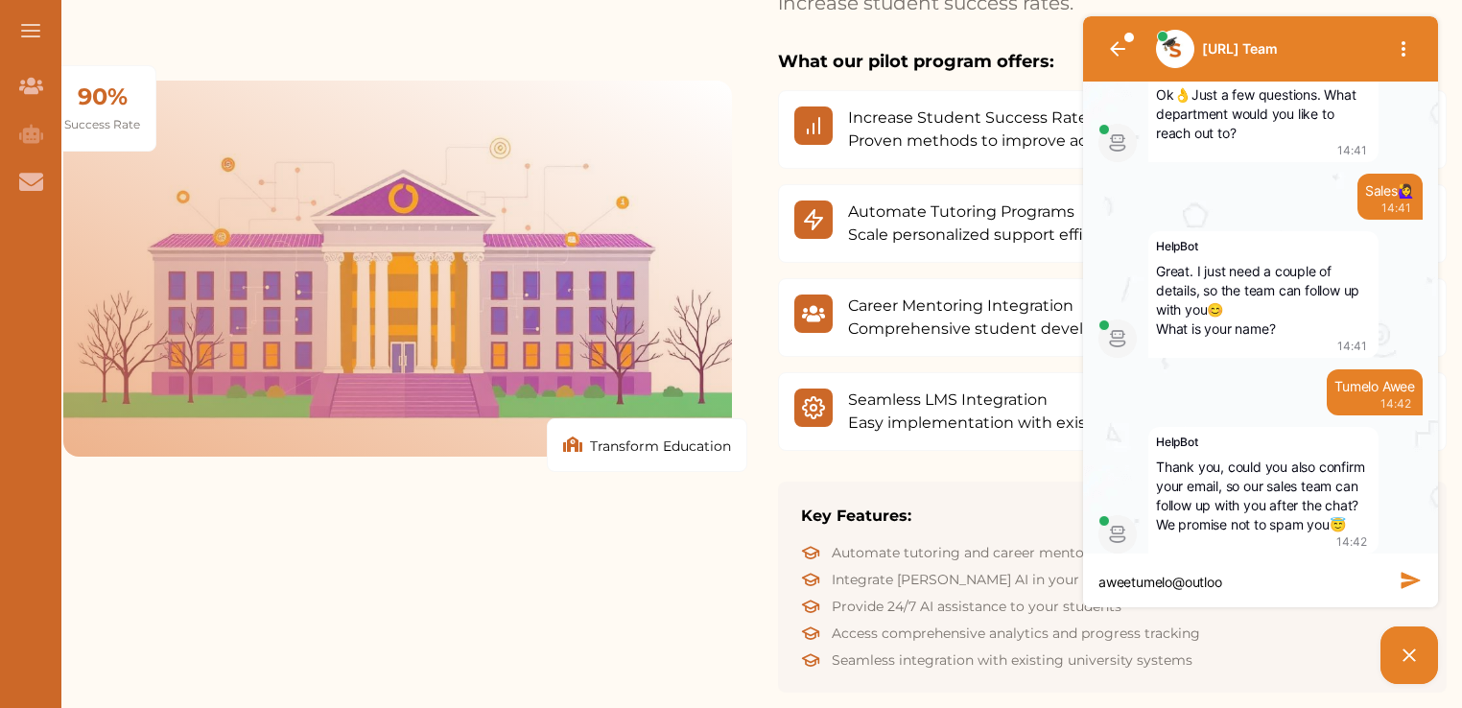
type textarea "[EMAIL_ADDRESS]"
type textarea "[EMAIL_ADDRESS]."
type textarea "aweetumelo@outlook.c"
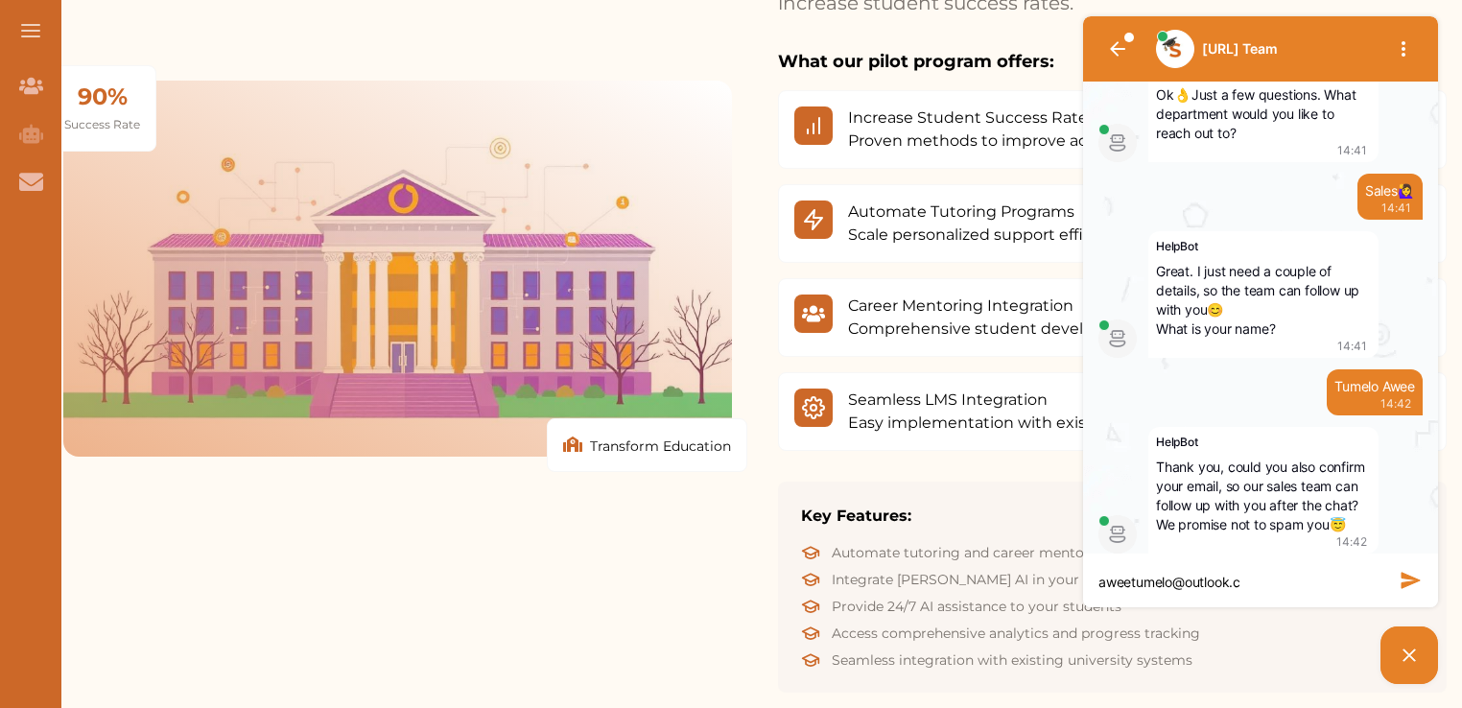
type textarea "[EMAIL_ADDRESS][DOMAIN_NAME]"
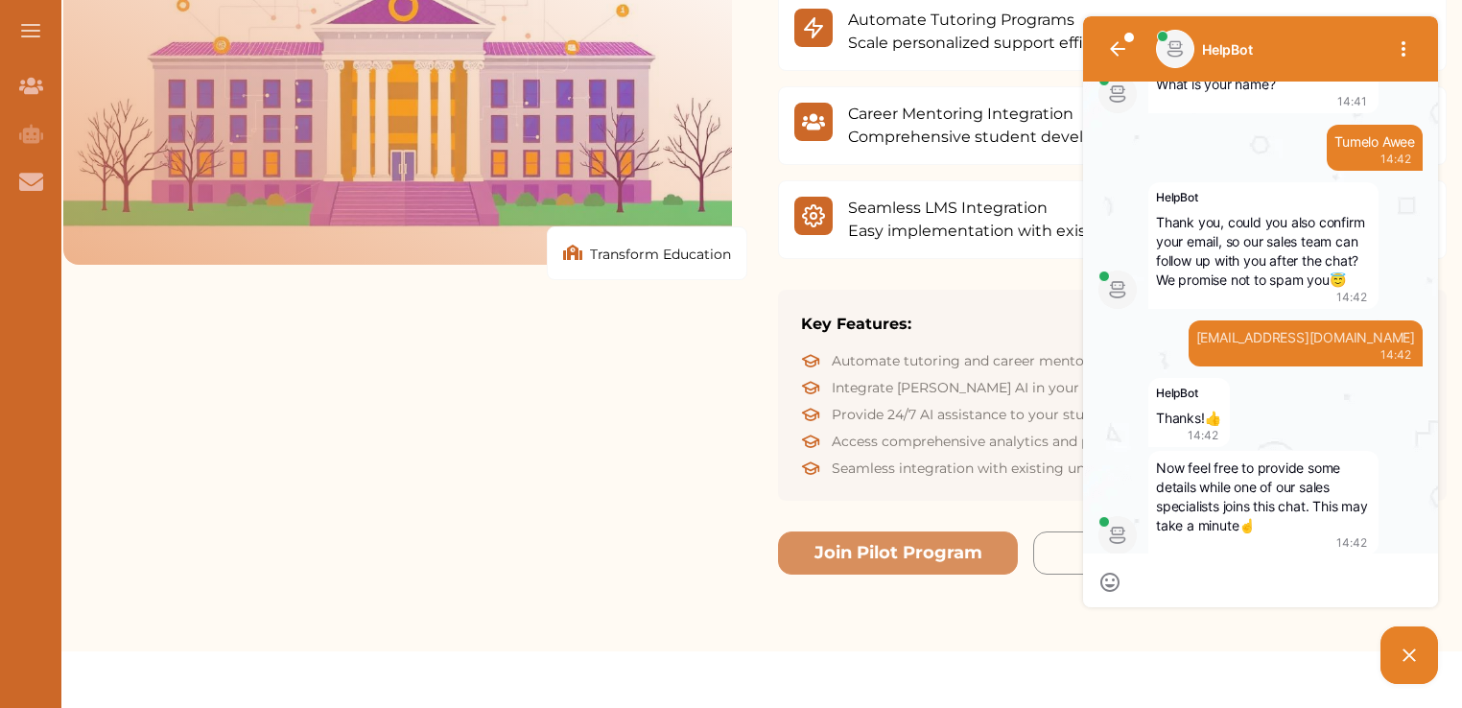
type textarea "h"
type textarea "hi"
type textarea "hiw"
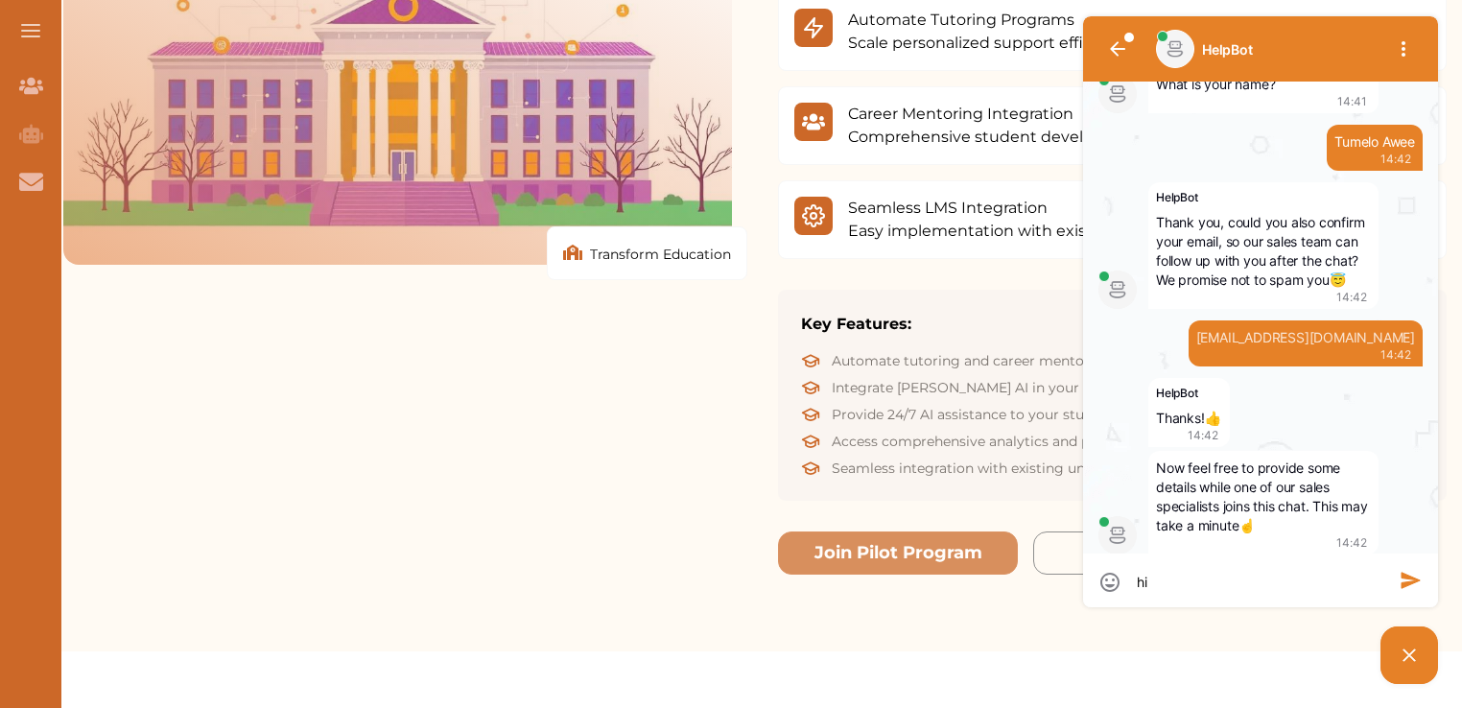
type textarea "hiw"
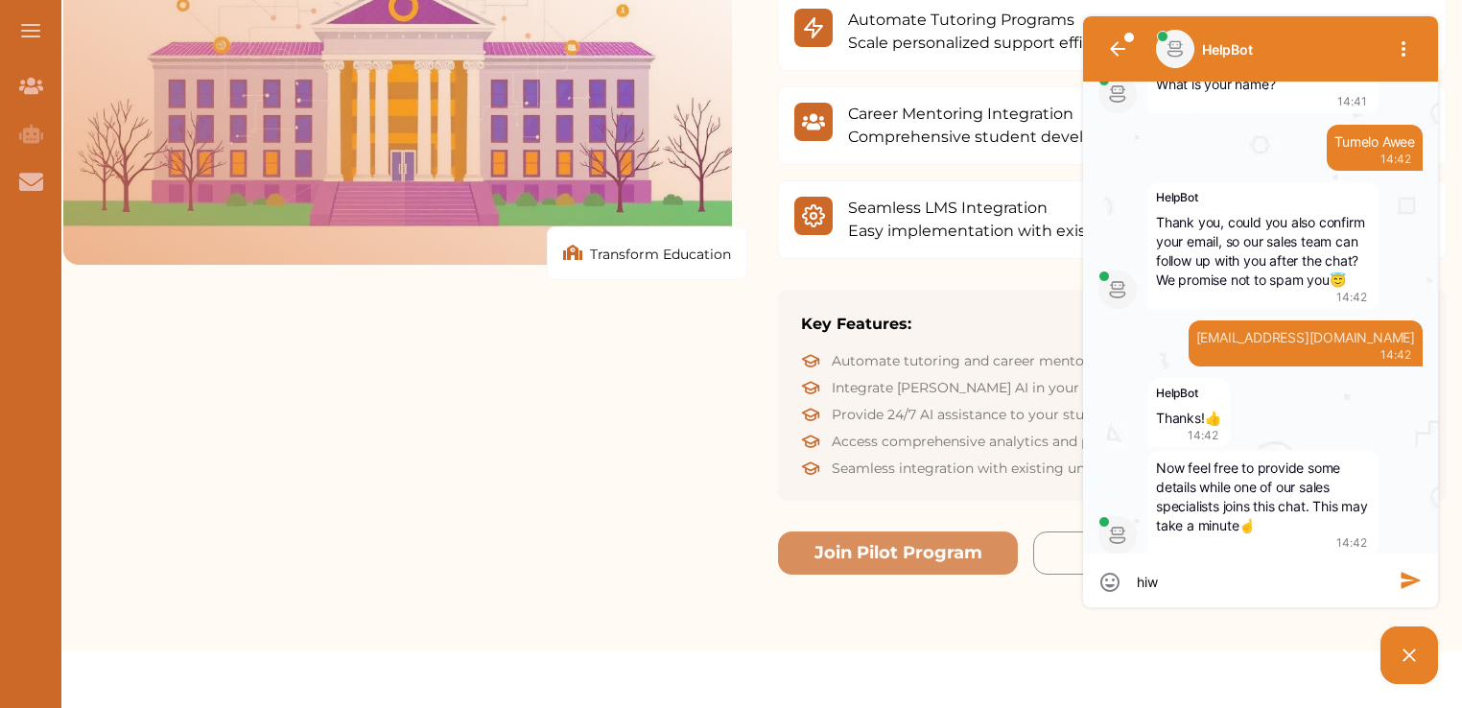
type textarea "hi"
type textarea "h"
type textarea "ho"
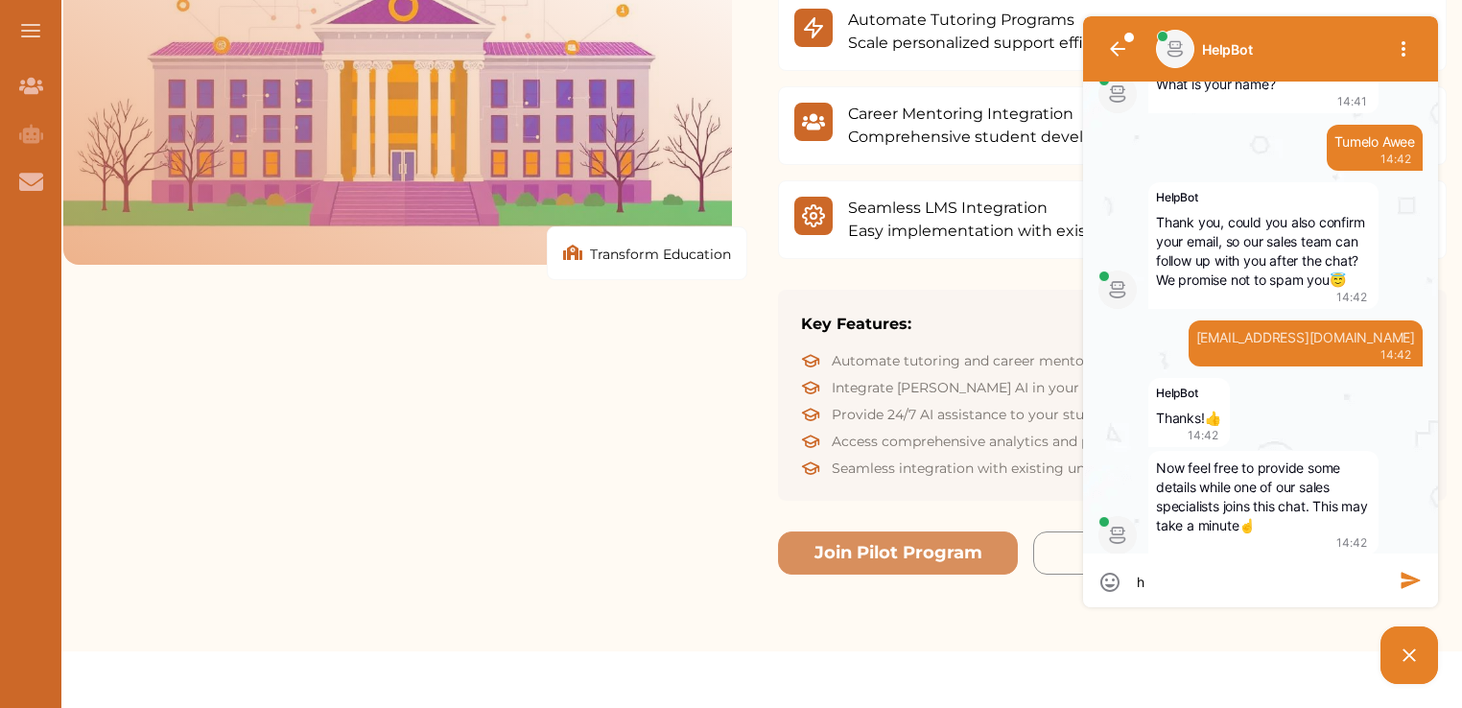
type textarea "ho"
type textarea "how"
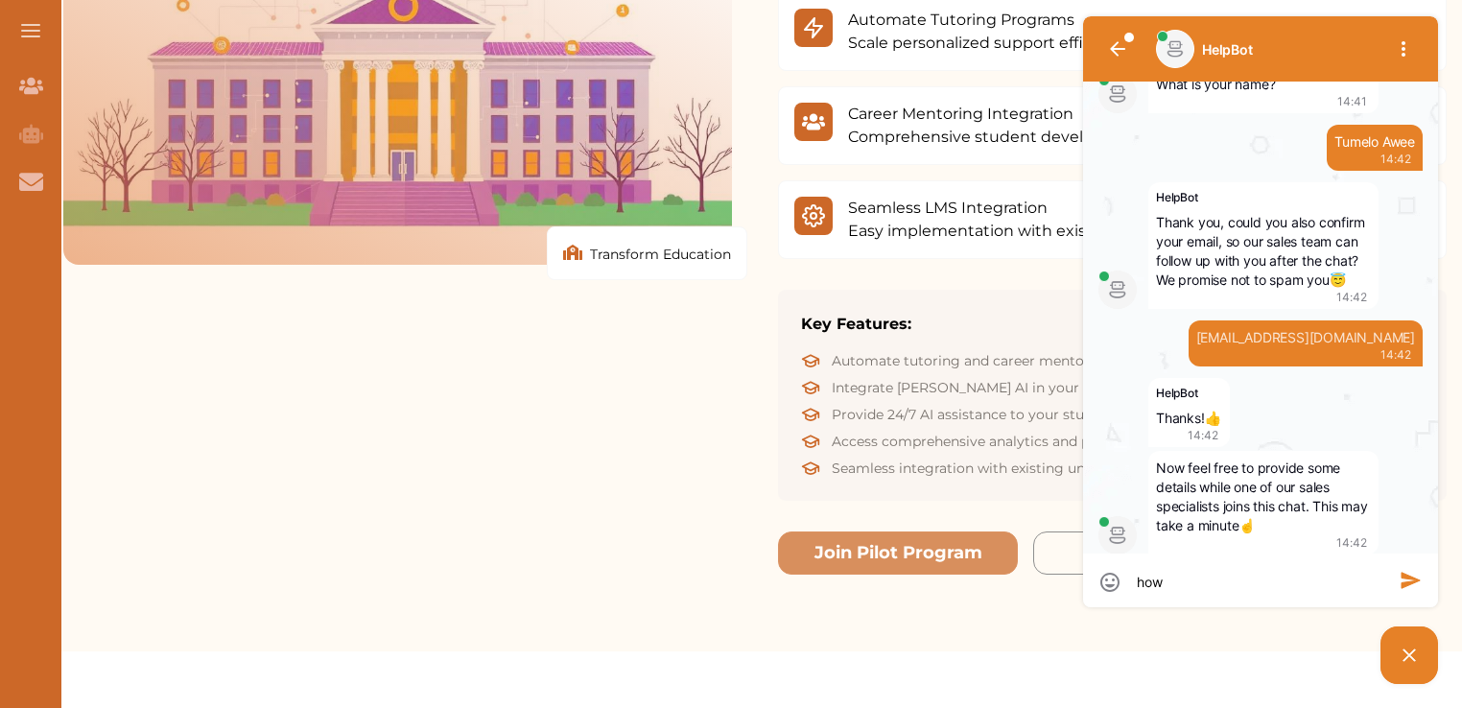
type textarea "how m"
type textarea "how mu"
type textarea "how muc"
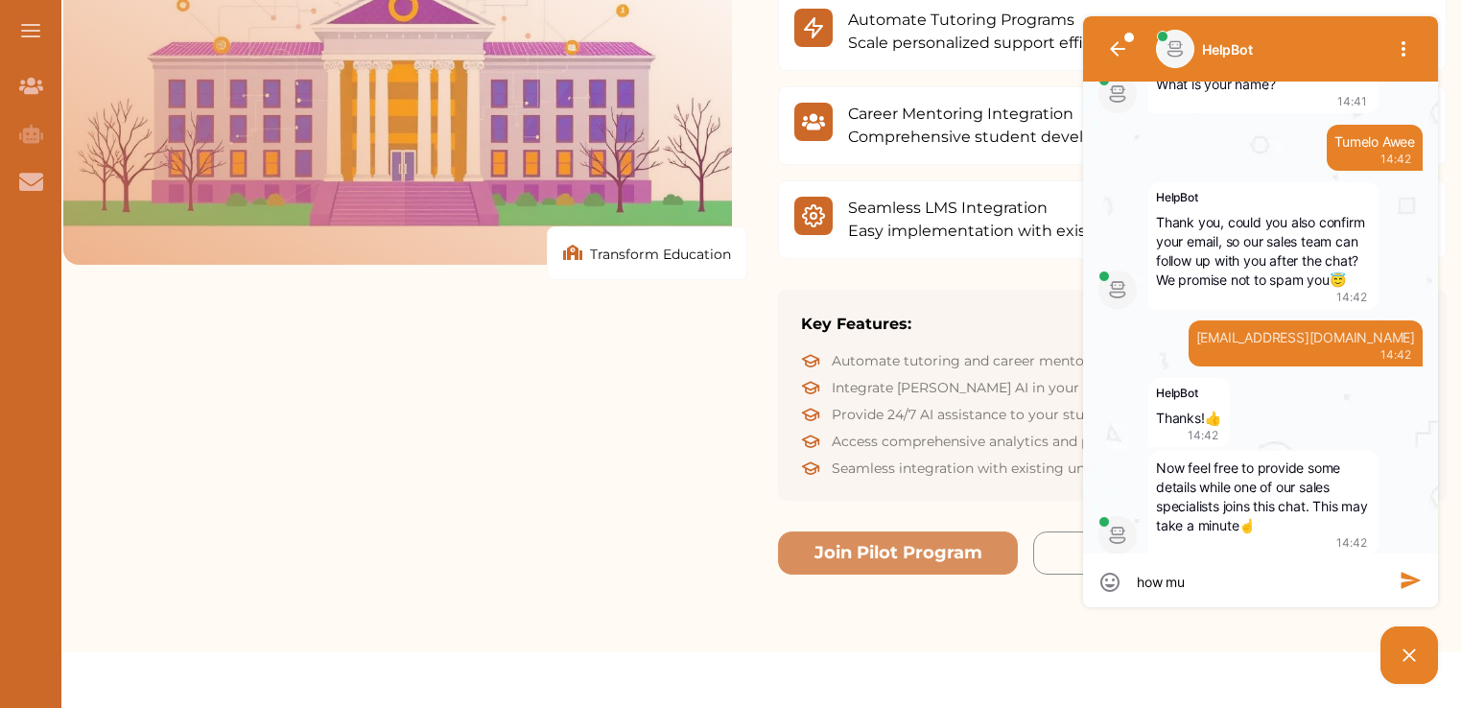
type textarea "how muc"
type textarea "how much"
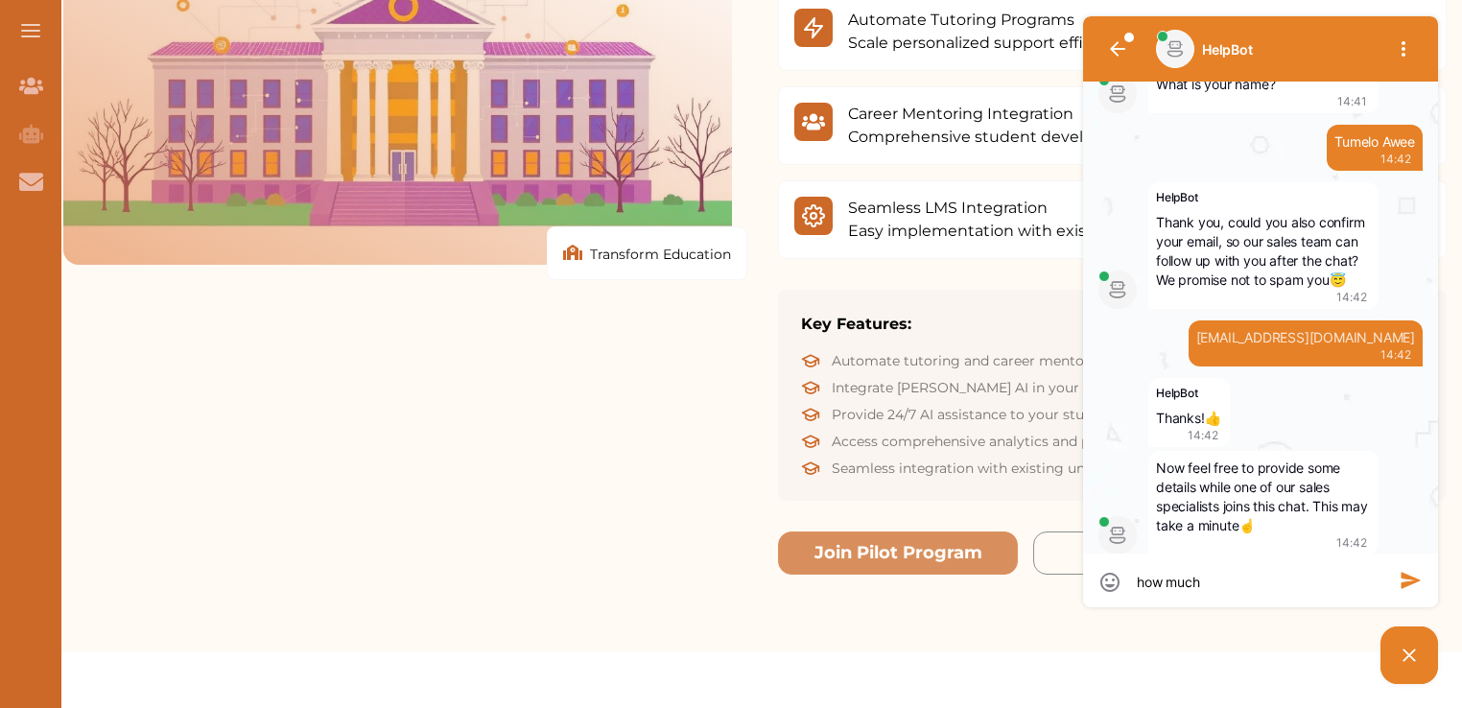
type textarea "how much i"
type textarea "how much is"
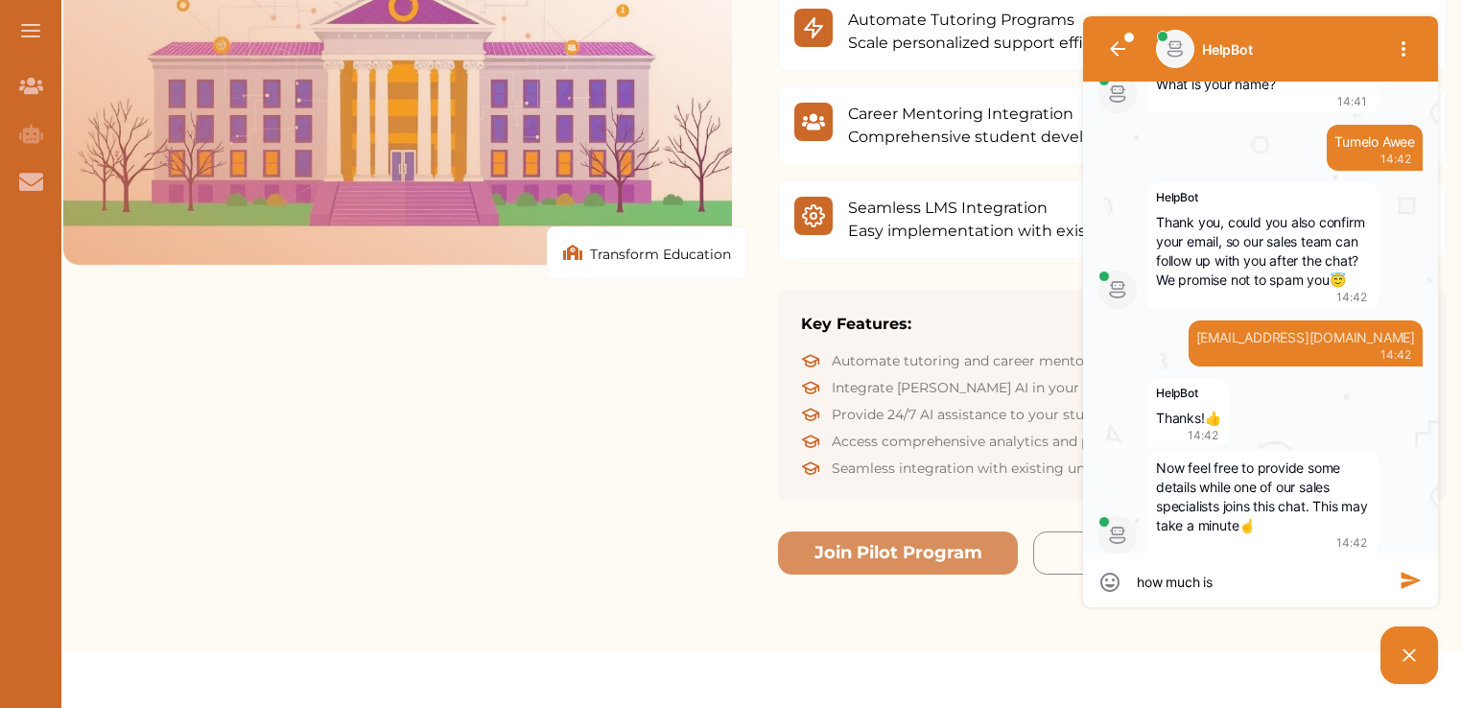
type textarea "how much is"
type textarea "how much is y"
type textarea "how much is yo"
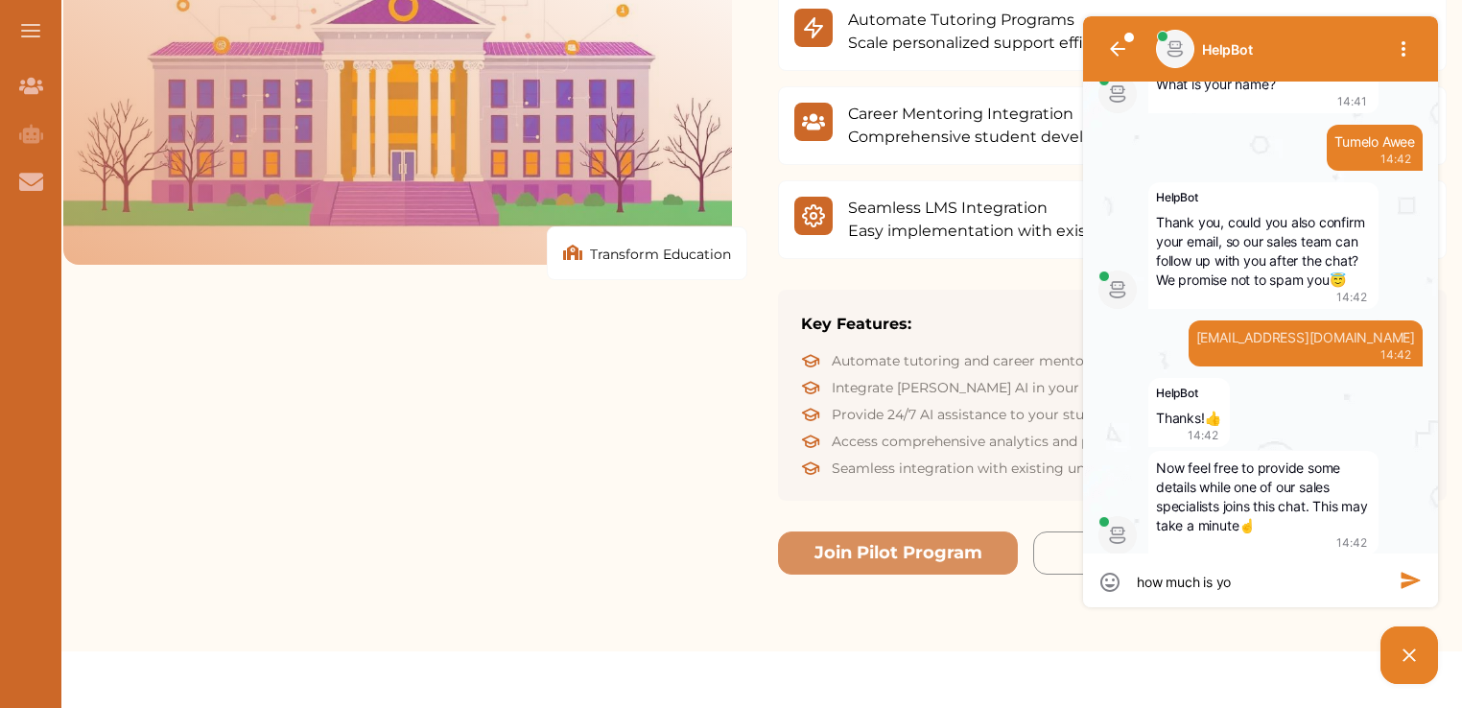
type textarea "how much is you"
type textarea "how much is yout"
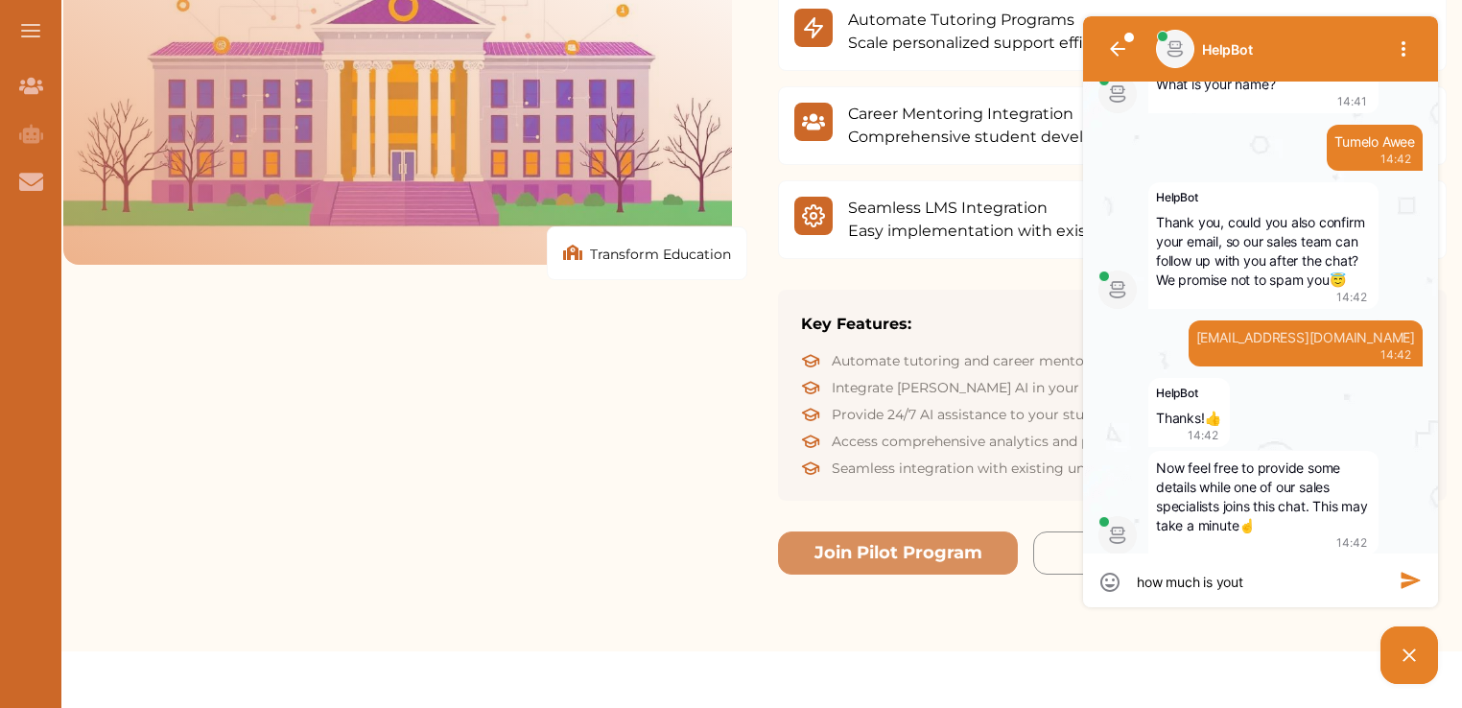
type textarea "how much is yout"
type textarea "how much is you"
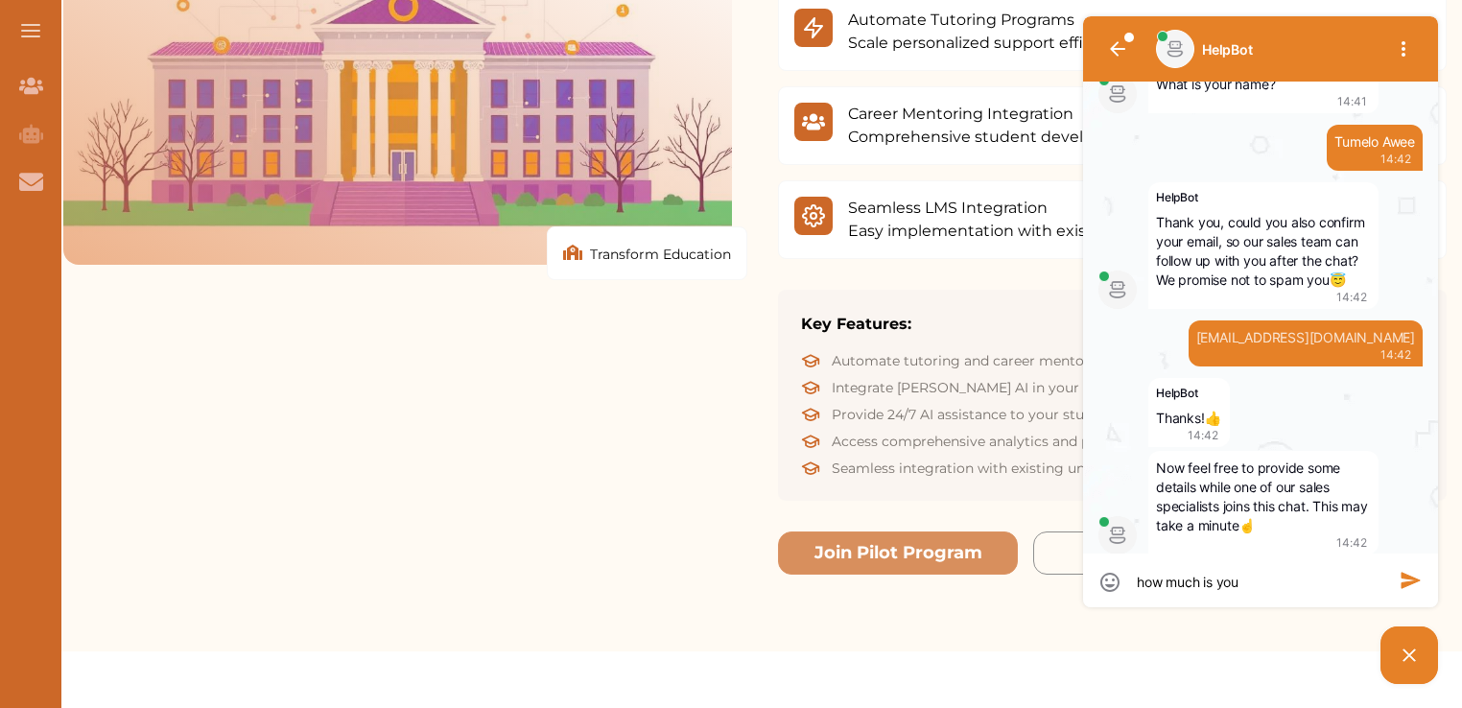
type textarea "how much is your"
type textarea "how much is your p"
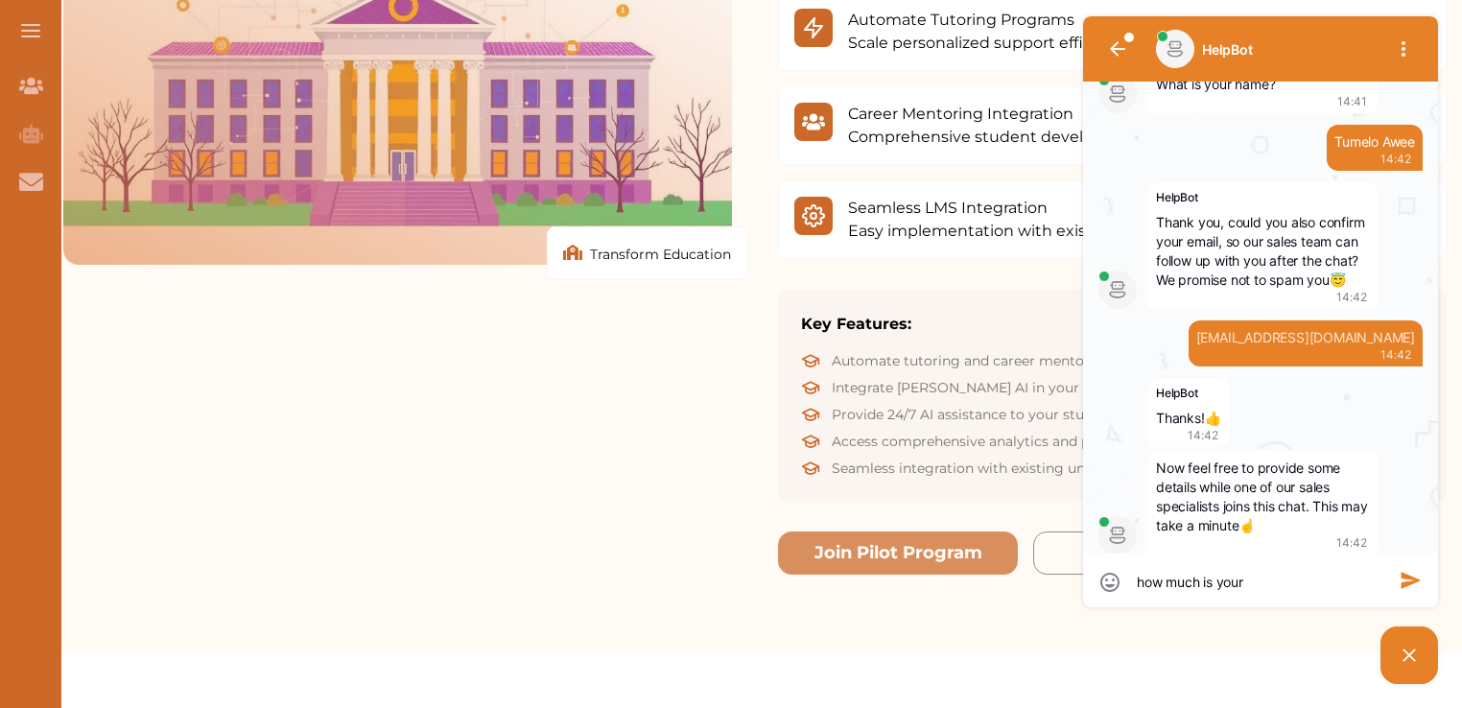
type textarea "how much is your p"
type textarea "how much is your pr"
type textarea "how much is your pre"
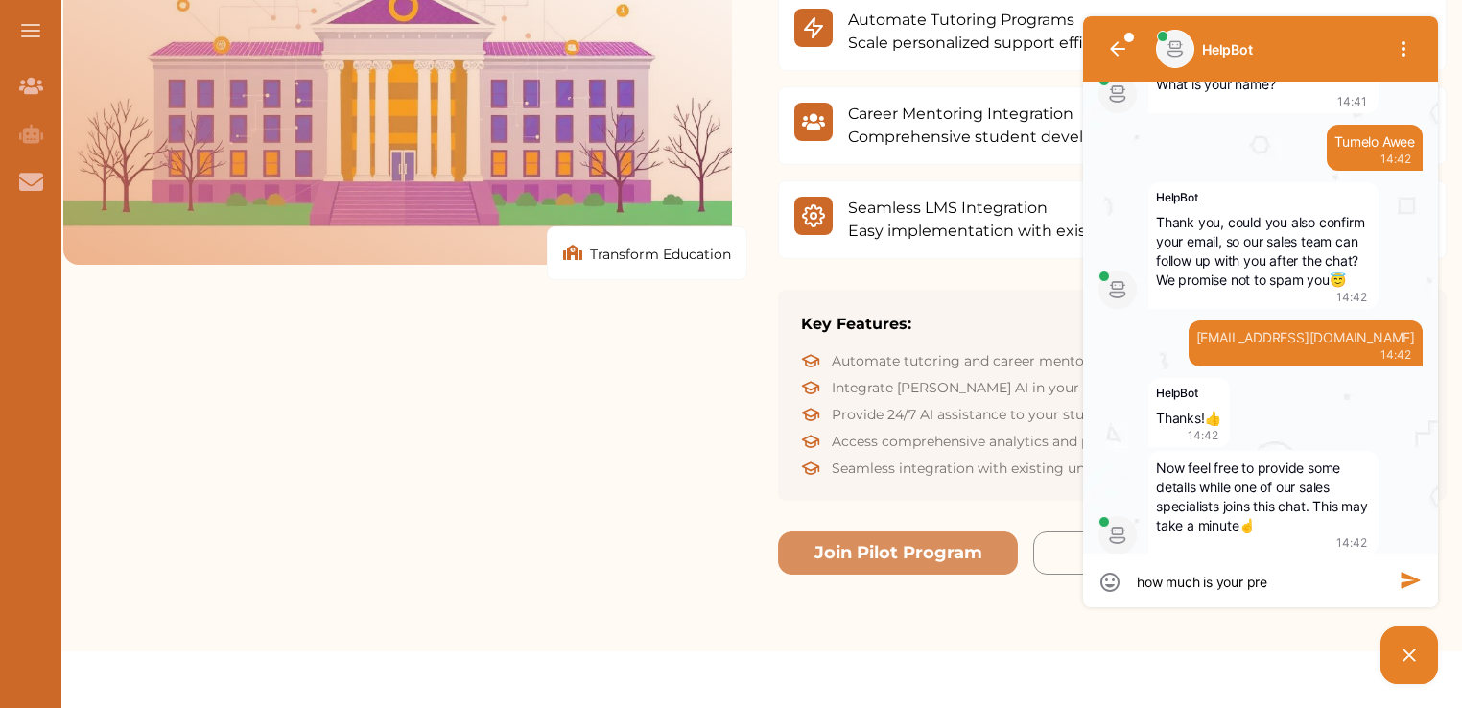
type textarea "how much is your prem"
type textarea "how much is your premi"
type textarea "how much is your premiu"
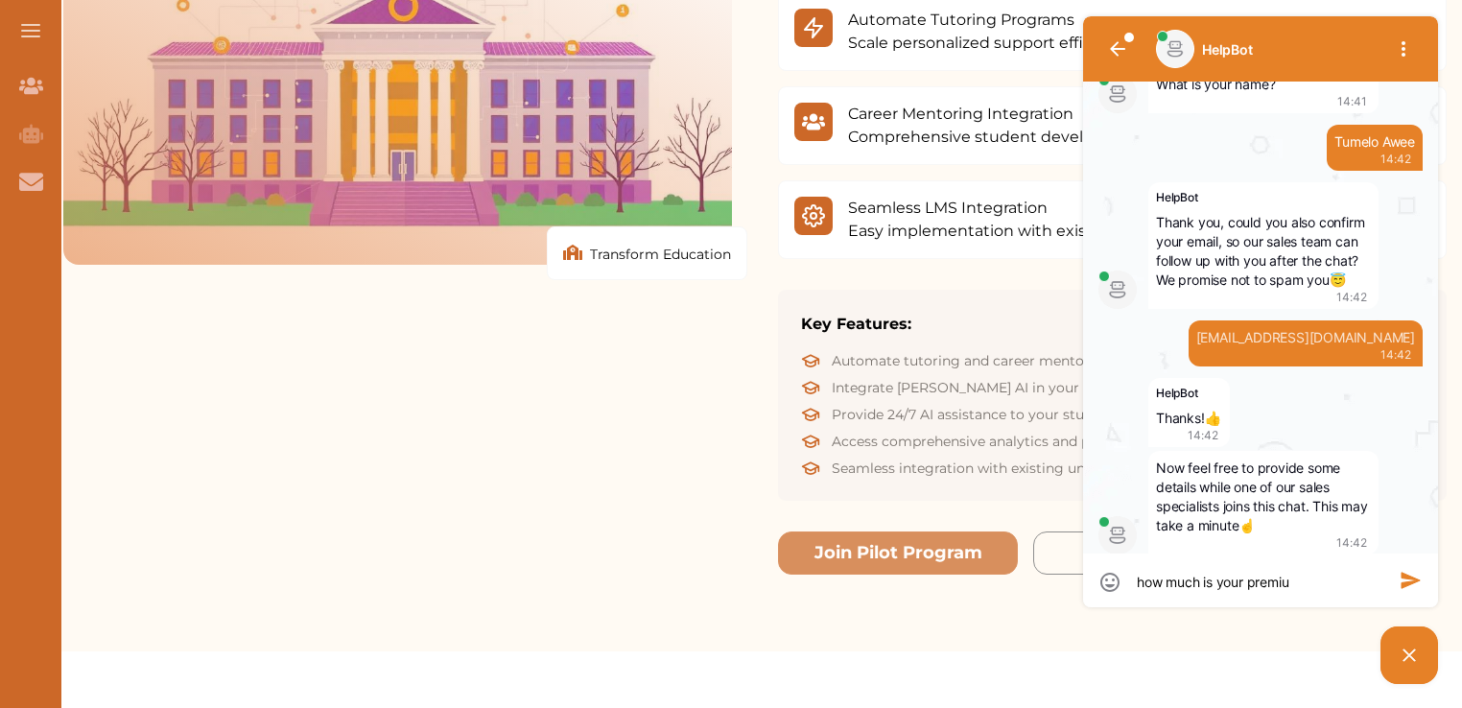
type textarea "how much is your premiu"
type textarea "how much is your premium"
type textarea "how much is your premium?"
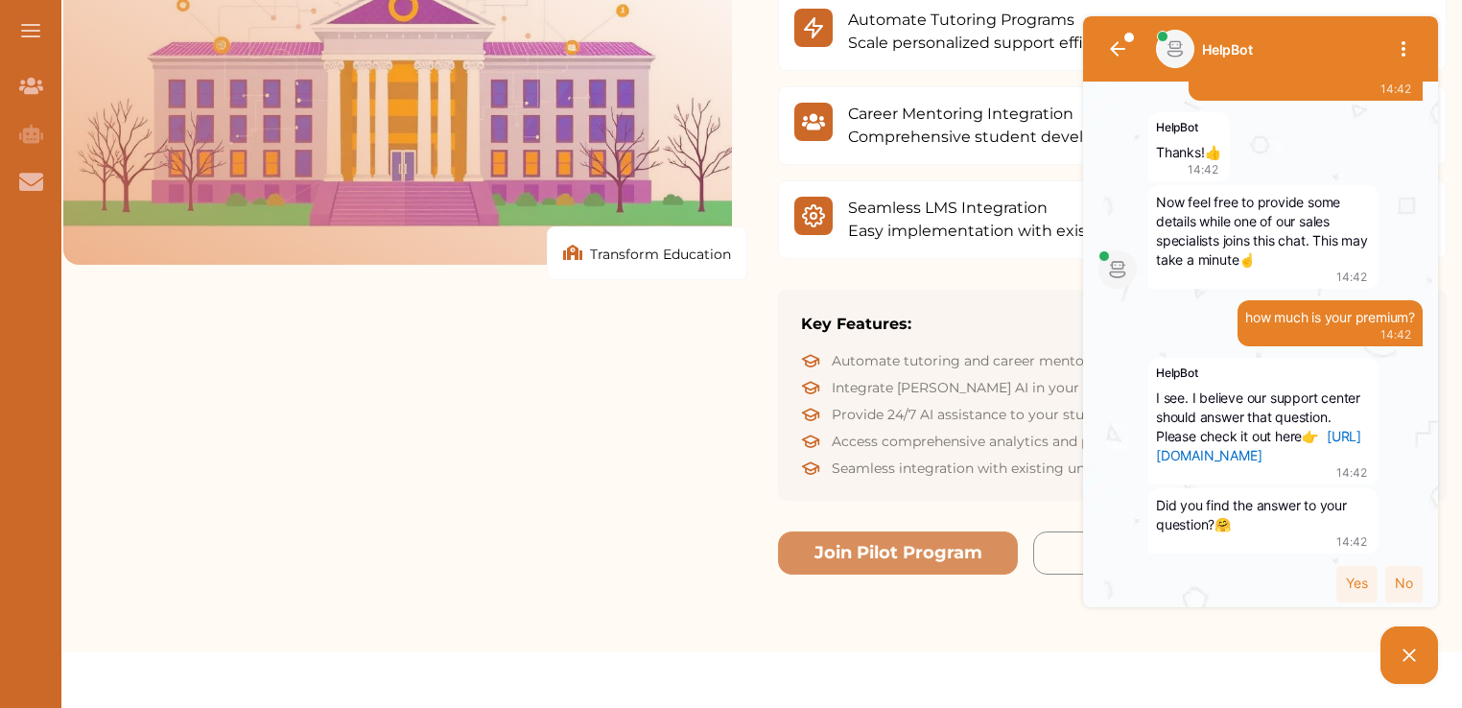
scroll to position [860, 0]
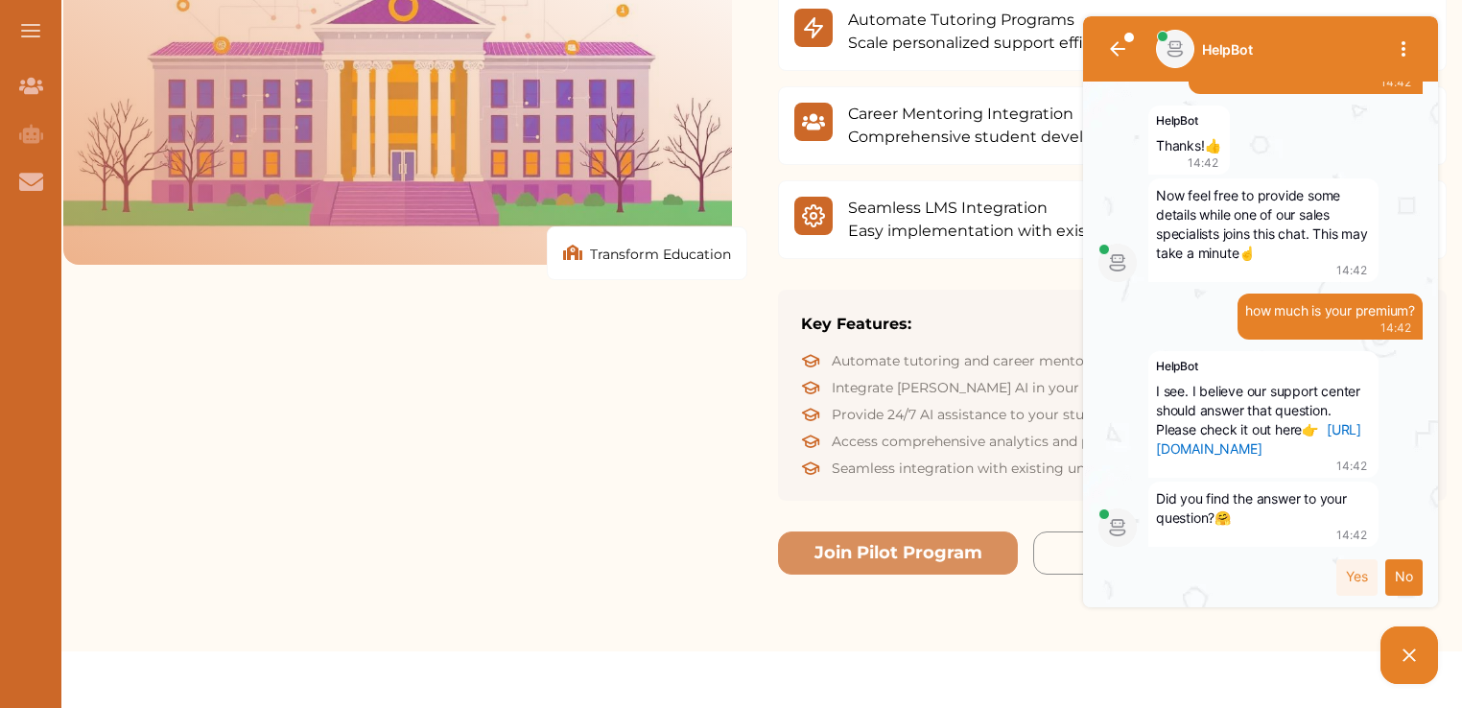
click at [1387, 580] on div "No" at bounding box center [1403, 577] width 37 height 36
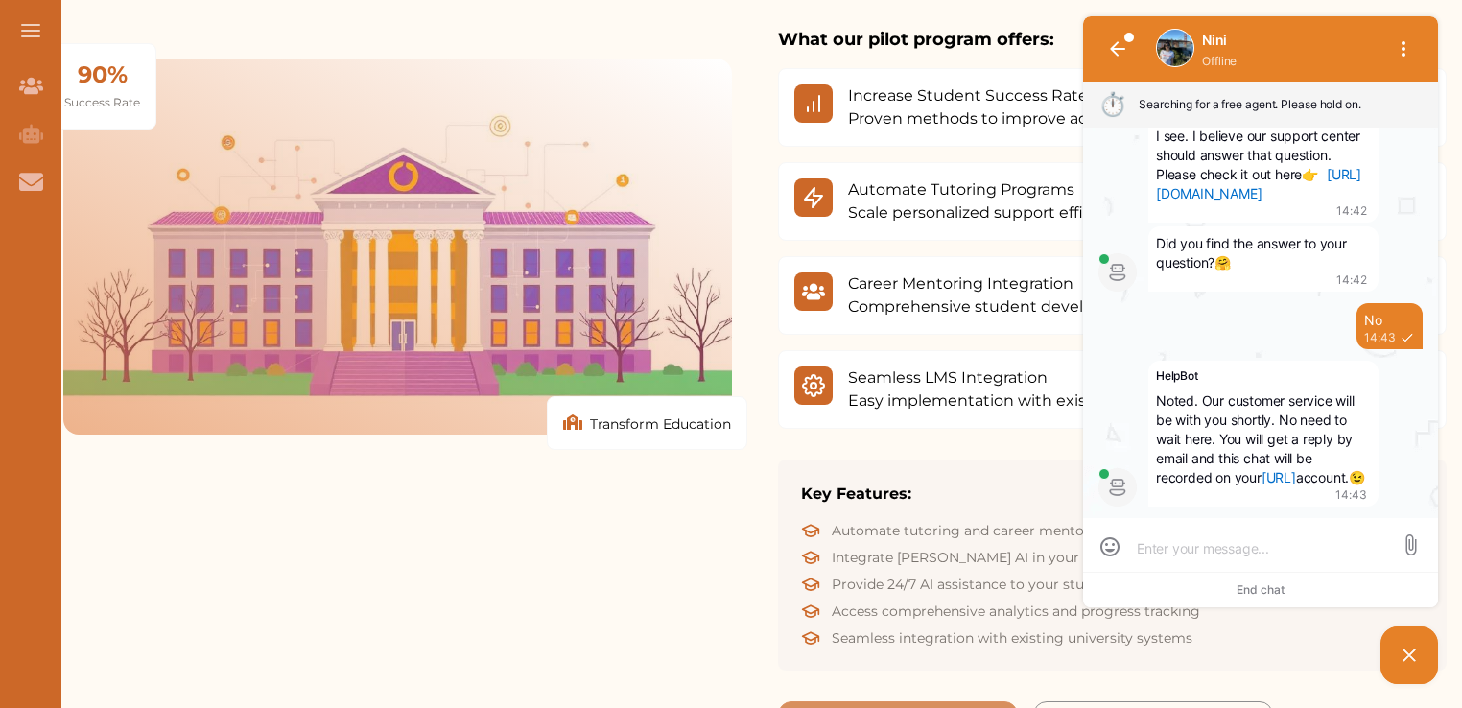
scroll to position [2687, 0]
